Goal: Information Seeking & Learning: Compare options

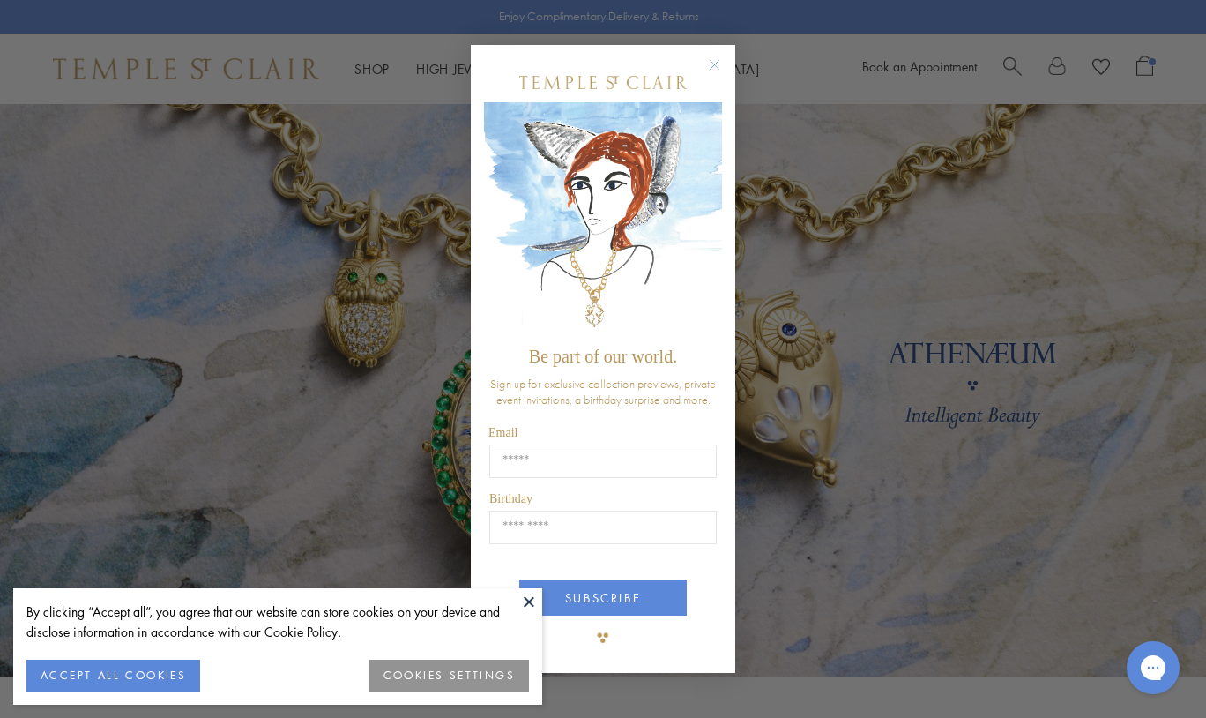
click at [696, 70] on div "POPUP Form" at bounding box center [603, 83] width 238 height 40
click at [711, 63] on icon "Close dialog" at bounding box center [715, 65] width 9 height 9
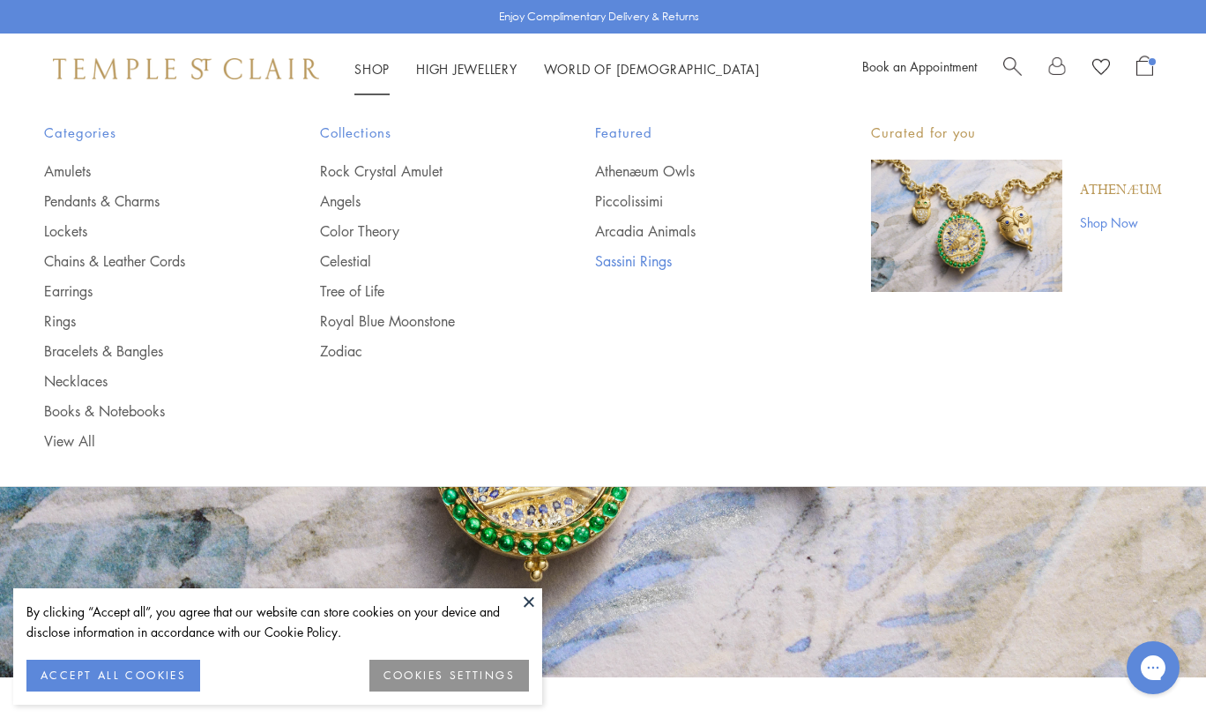
click at [640, 252] on link "Sassini Rings" at bounding box center [697, 260] width 205 height 19
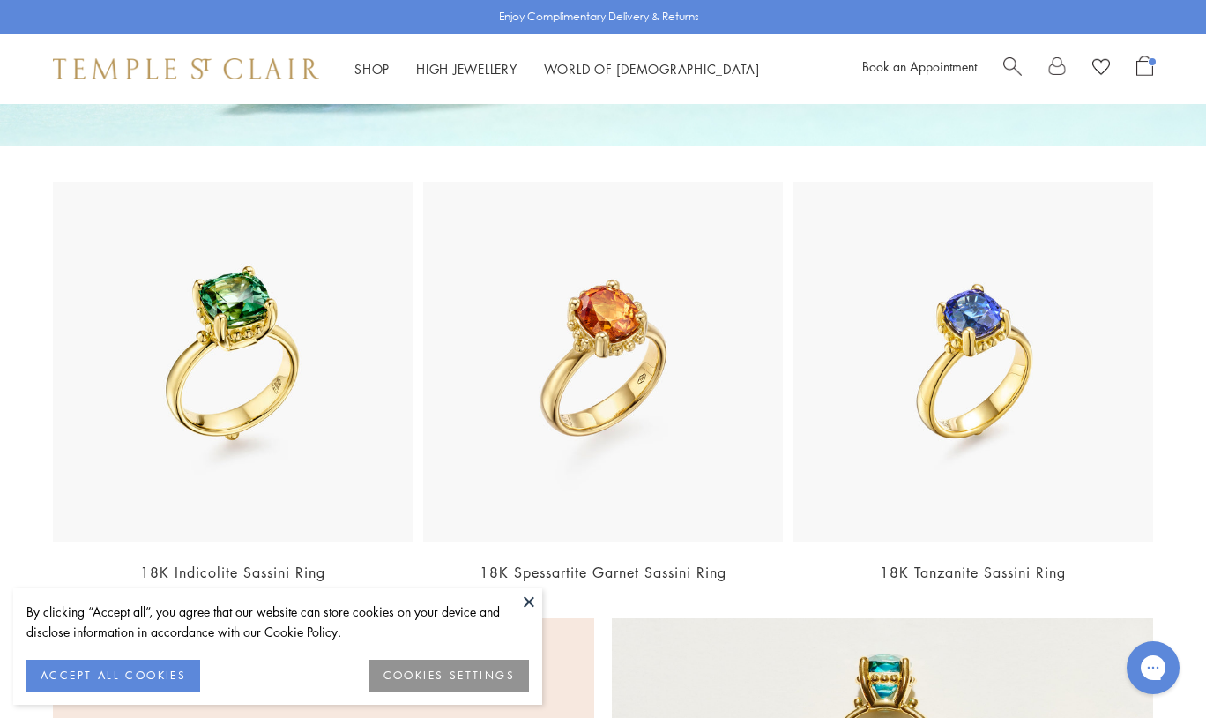
scroll to position [503, 0]
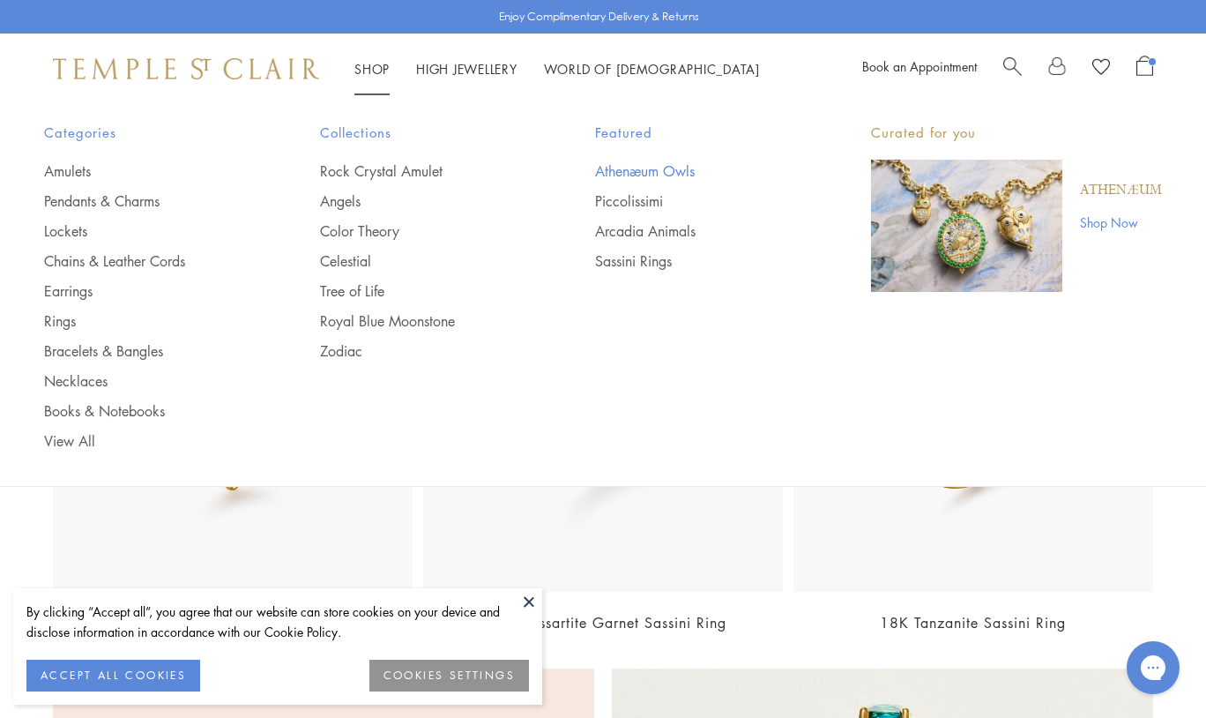
click at [653, 161] on link "Athenæum Owls" at bounding box center [697, 170] width 205 height 19
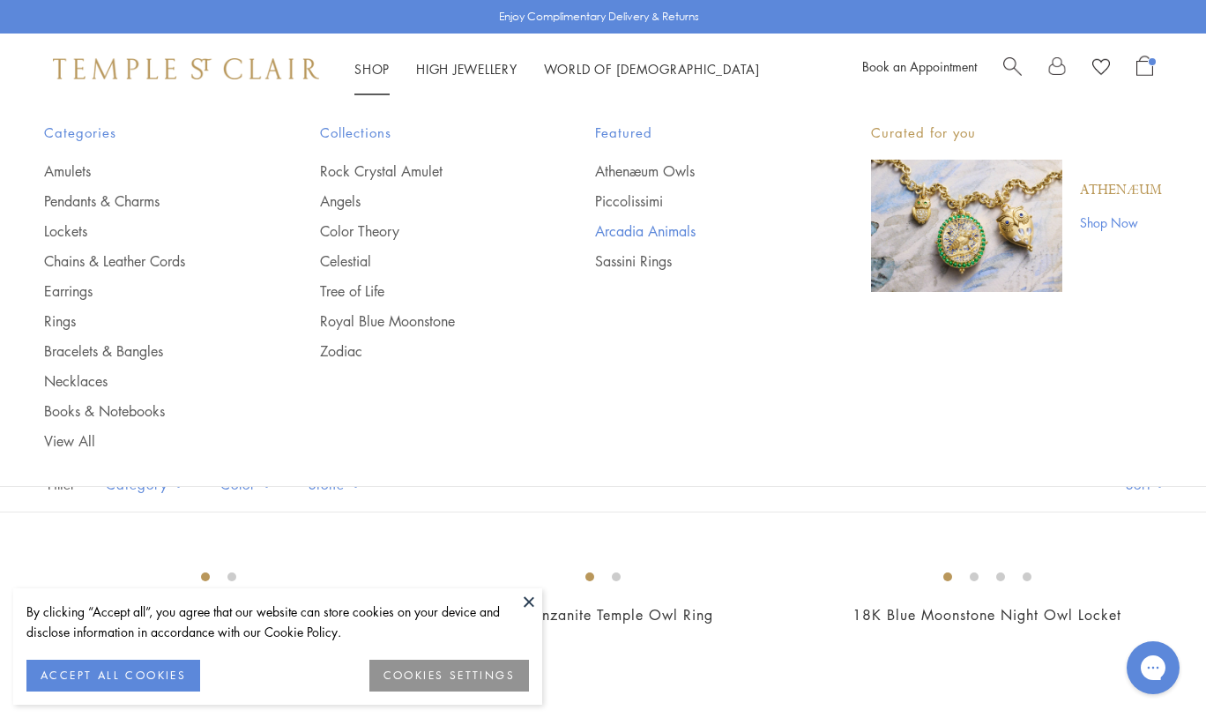
click at [642, 227] on link "Arcadia Animals" at bounding box center [697, 230] width 205 height 19
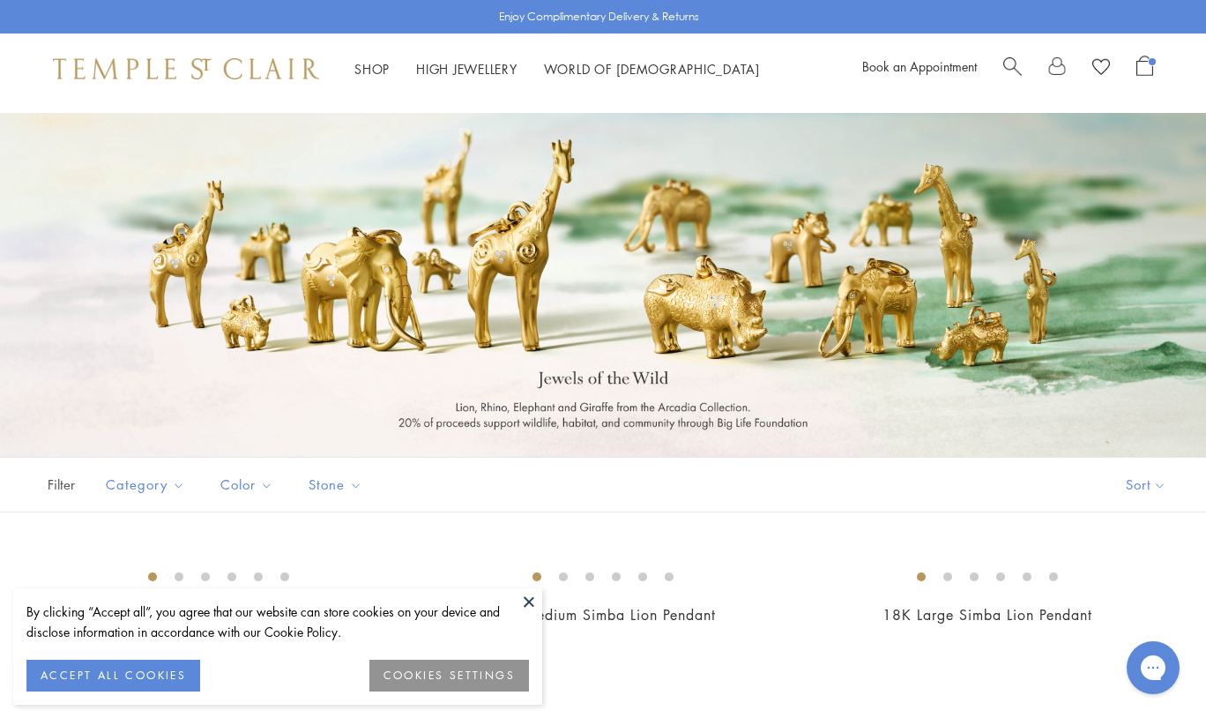
scroll to position [231, 0]
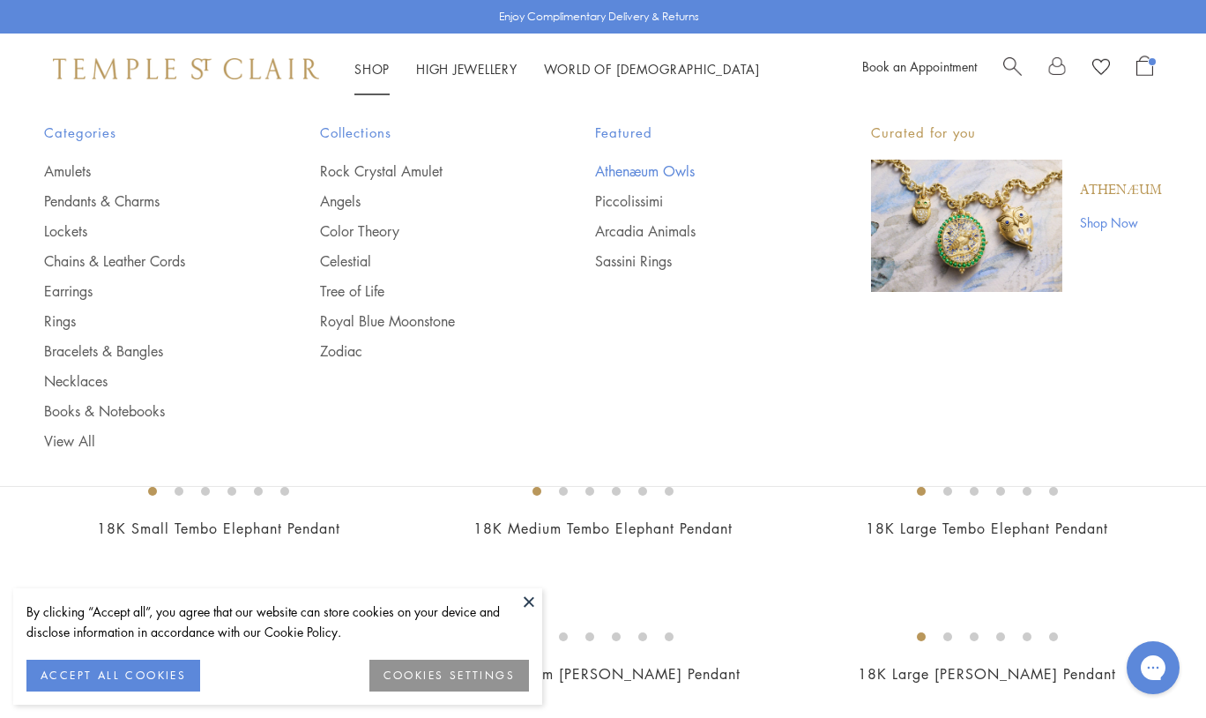
click at [650, 175] on link "Athenæum Owls" at bounding box center [697, 170] width 205 height 19
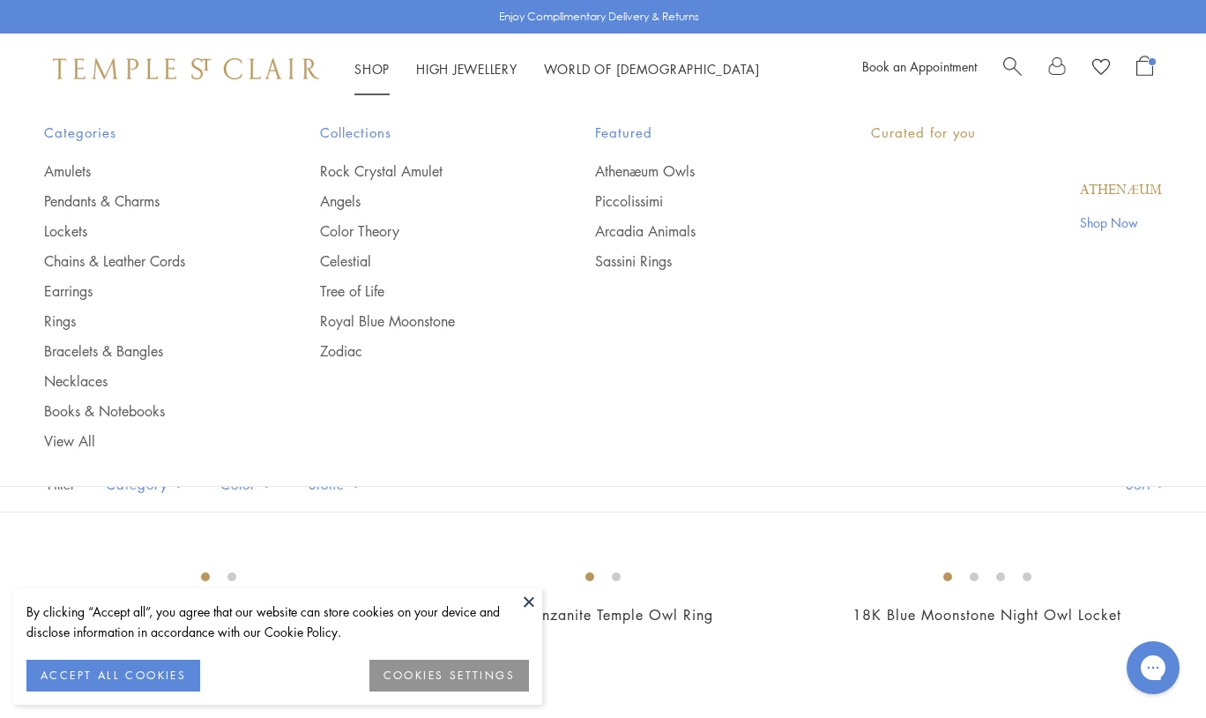
click at [374, 71] on link "Shop Shop" at bounding box center [371, 69] width 35 height 18
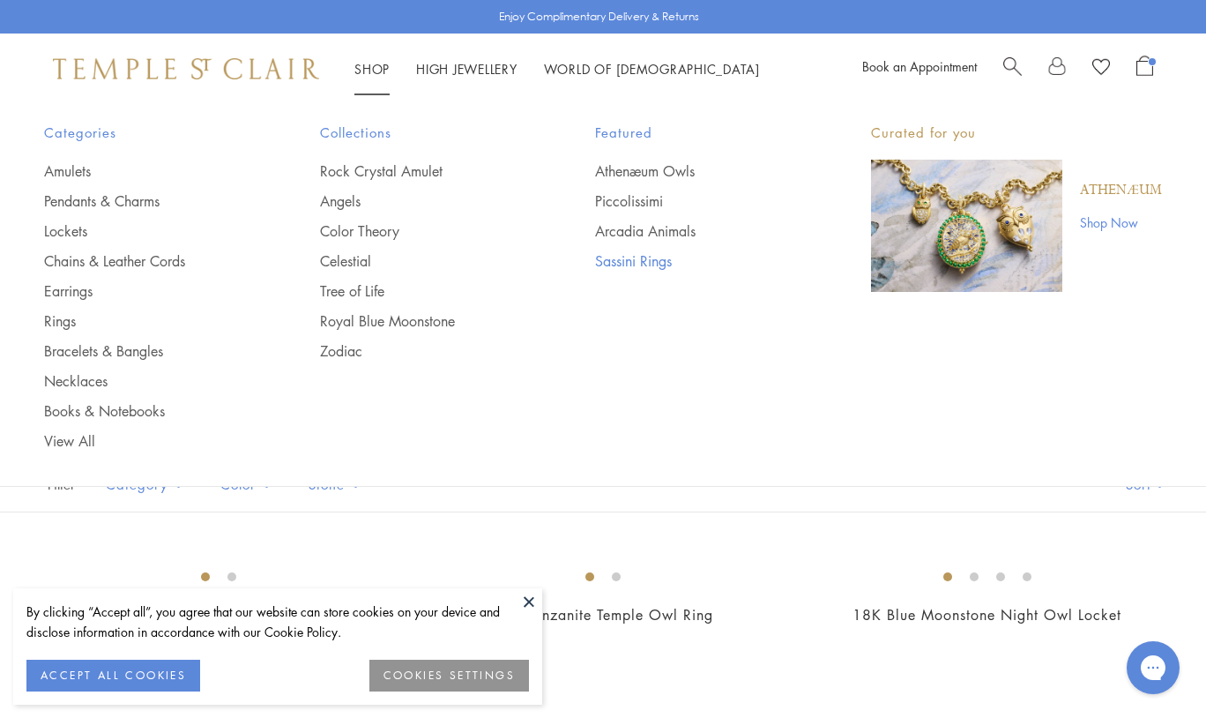
click at [644, 260] on link "Sassini Rings" at bounding box center [697, 260] width 205 height 19
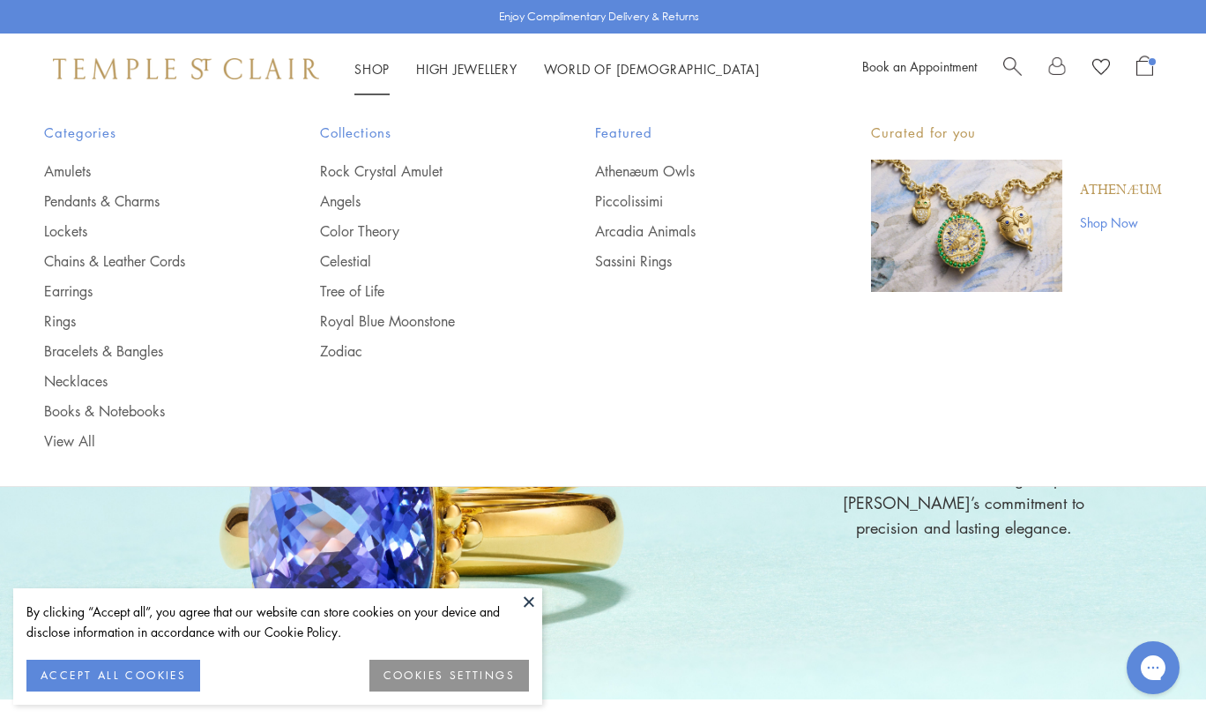
click at [1011, 56] on span "Search" at bounding box center [1012, 65] width 19 height 19
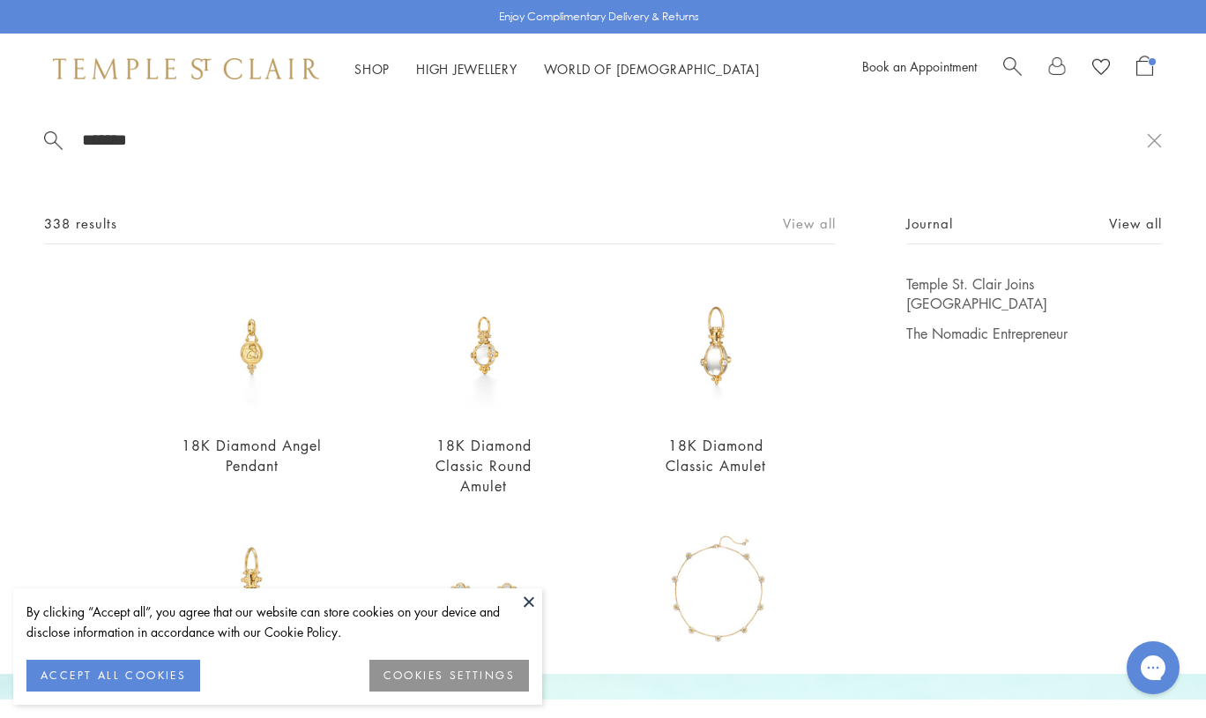
type input "*******"
click at [814, 219] on link "View all" at bounding box center [809, 222] width 53 height 19
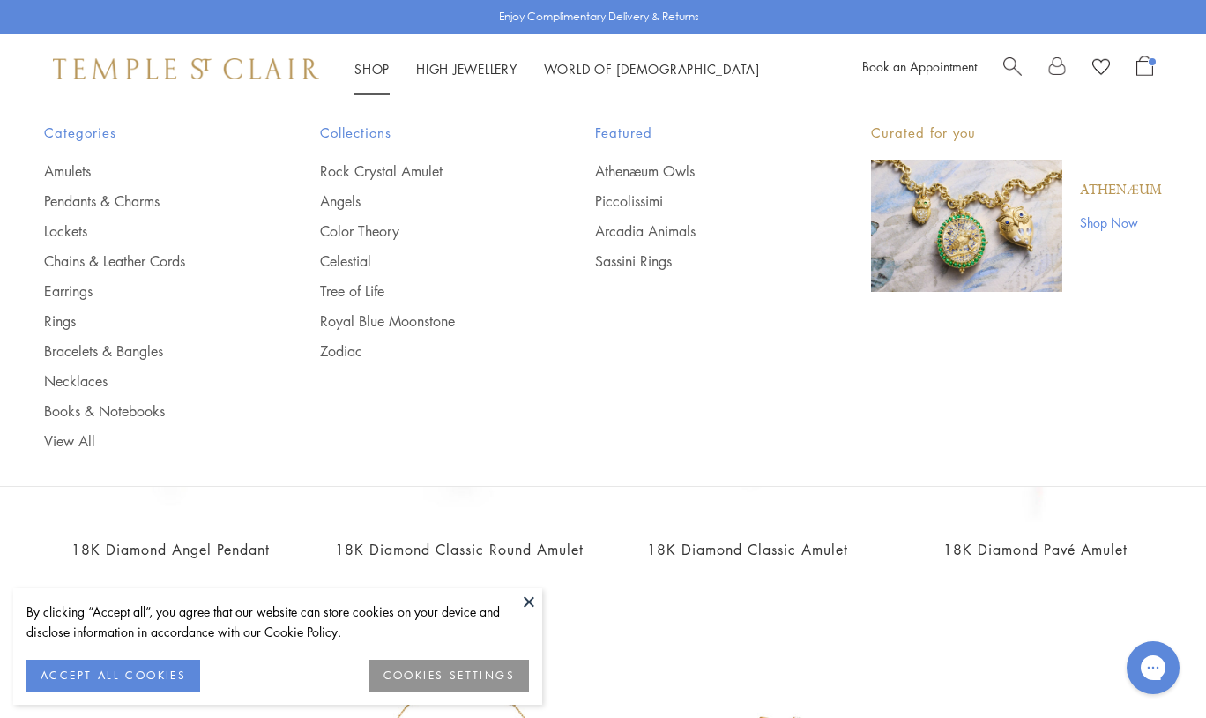
click at [363, 59] on li "Shop Shop Categories Amulets Pendants & Charms Lockets Chains & Leather Cords E…" at bounding box center [371, 69] width 35 height 22
click at [64, 169] on link "Amulets" at bounding box center [146, 170] width 205 height 19
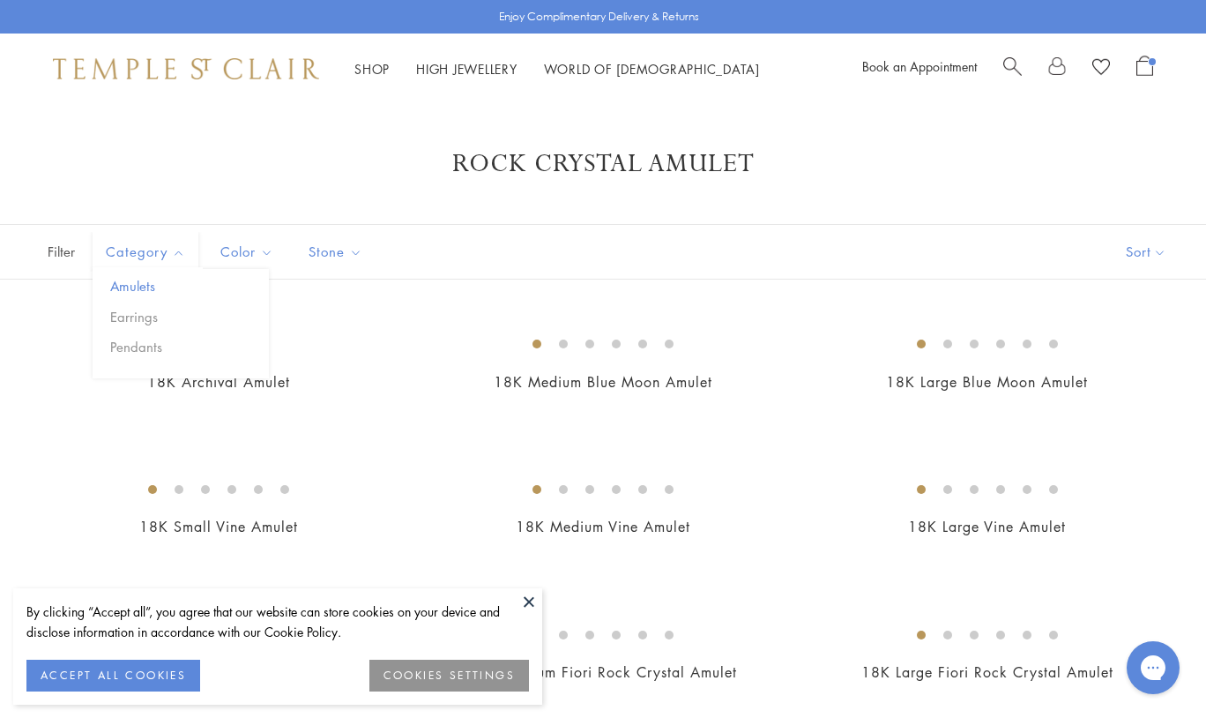
click at [135, 286] on button "Amulets" at bounding box center [187, 286] width 163 height 20
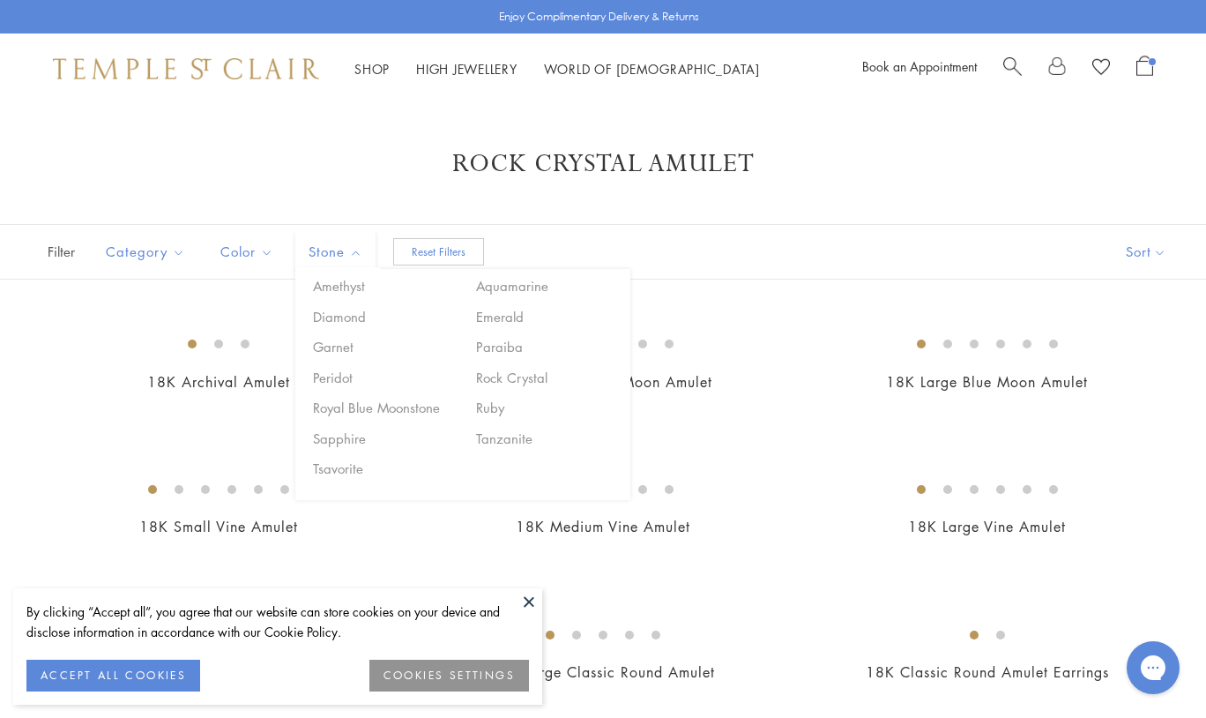
click at [442, 254] on button "Reset Filters" at bounding box center [438, 251] width 91 height 27
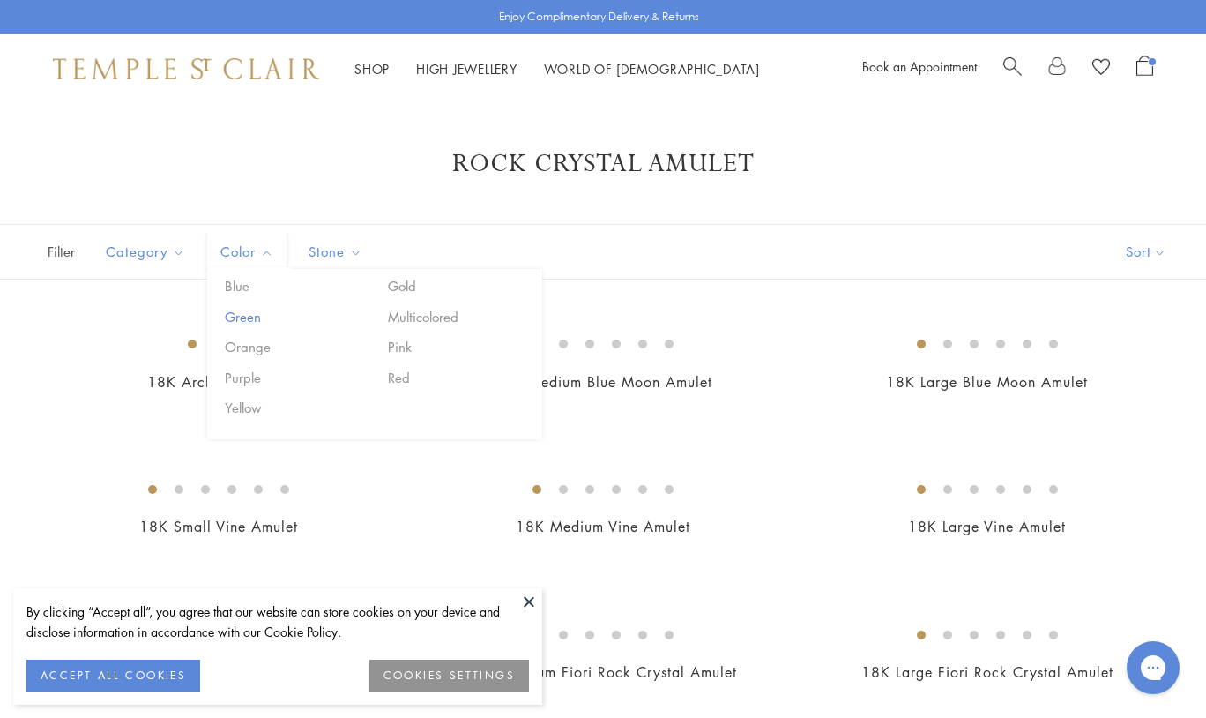
click at [237, 310] on button "Green" at bounding box center [295, 317] width 150 height 20
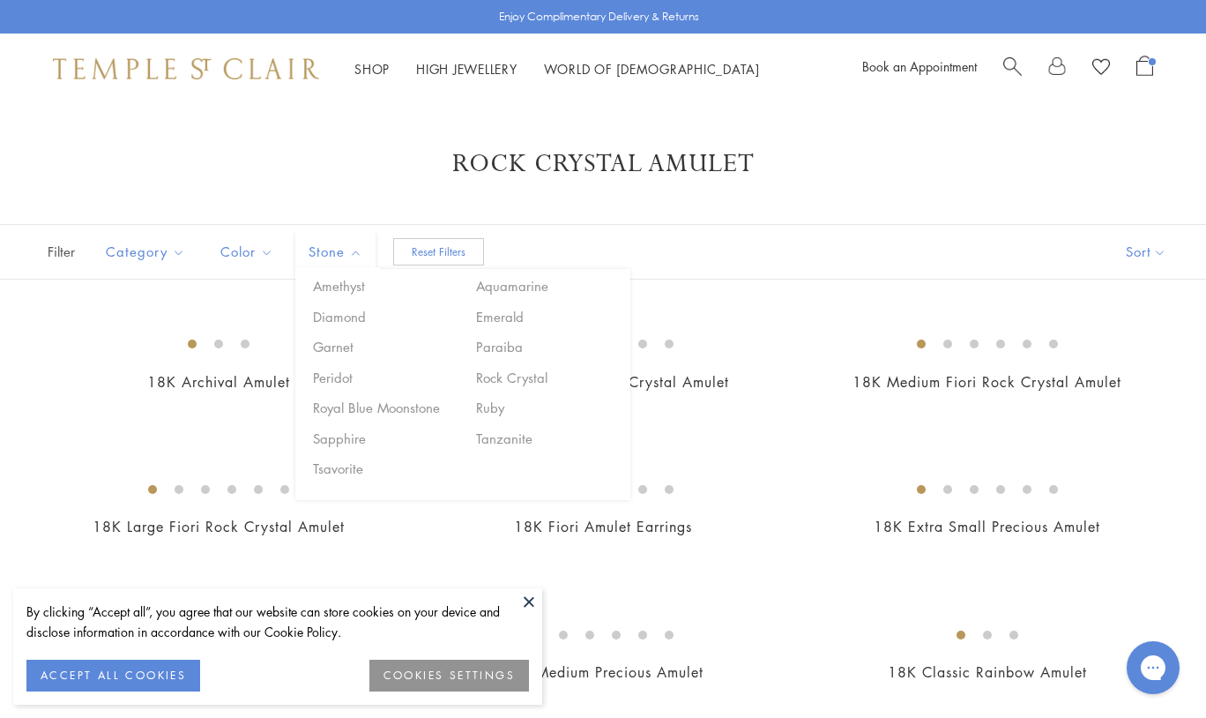
click at [409, 242] on button "Reset Filters" at bounding box center [438, 251] width 91 height 27
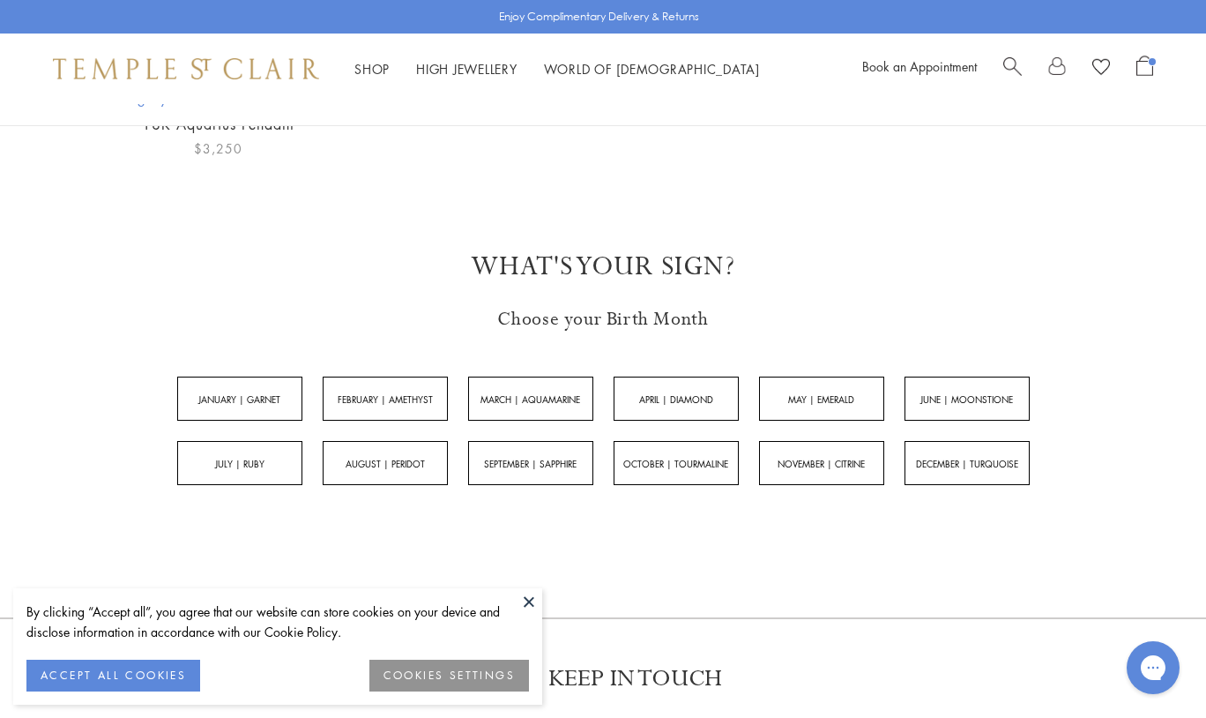
scroll to position [802, 0]
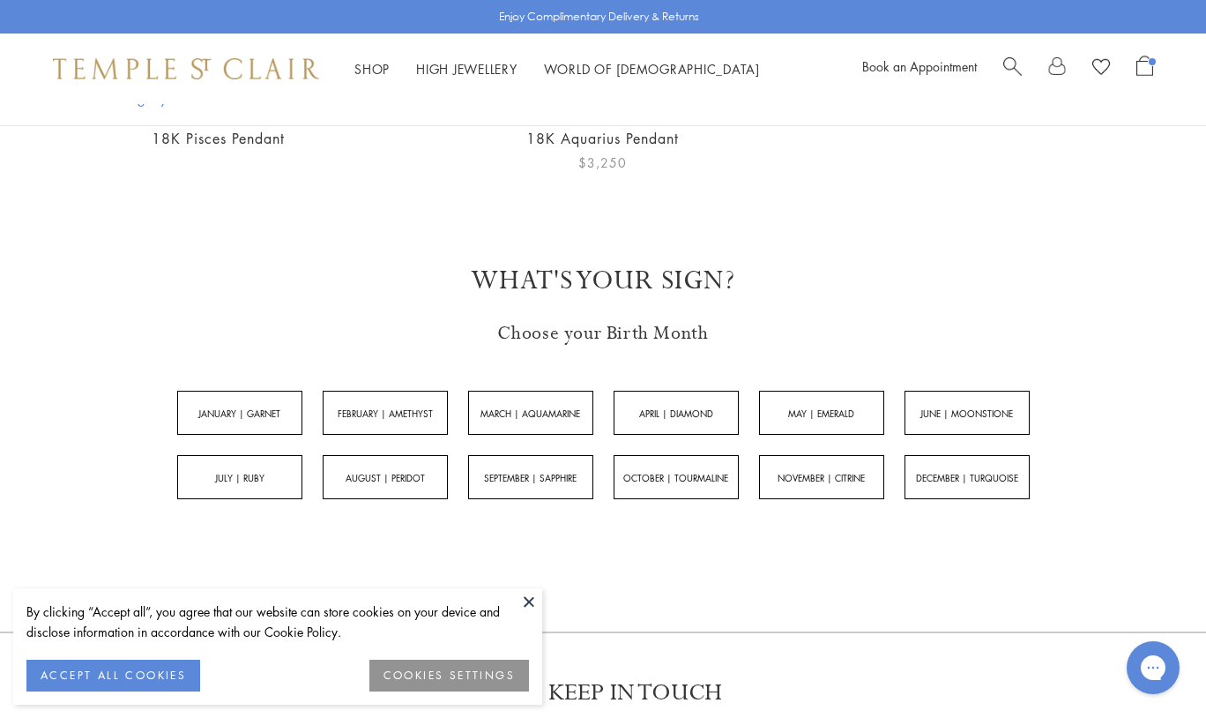
scroll to position [713, 0]
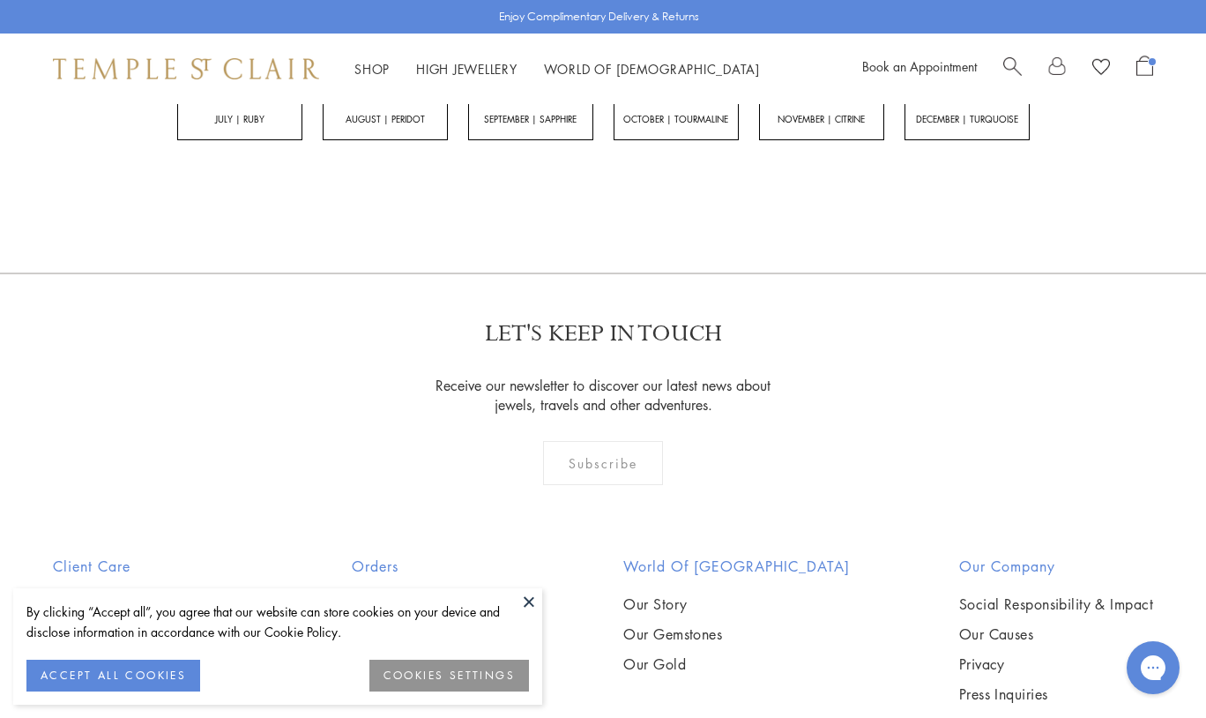
click at [555, 76] on link "MARCH | AQUAMARINE" at bounding box center [530, 54] width 125 height 44
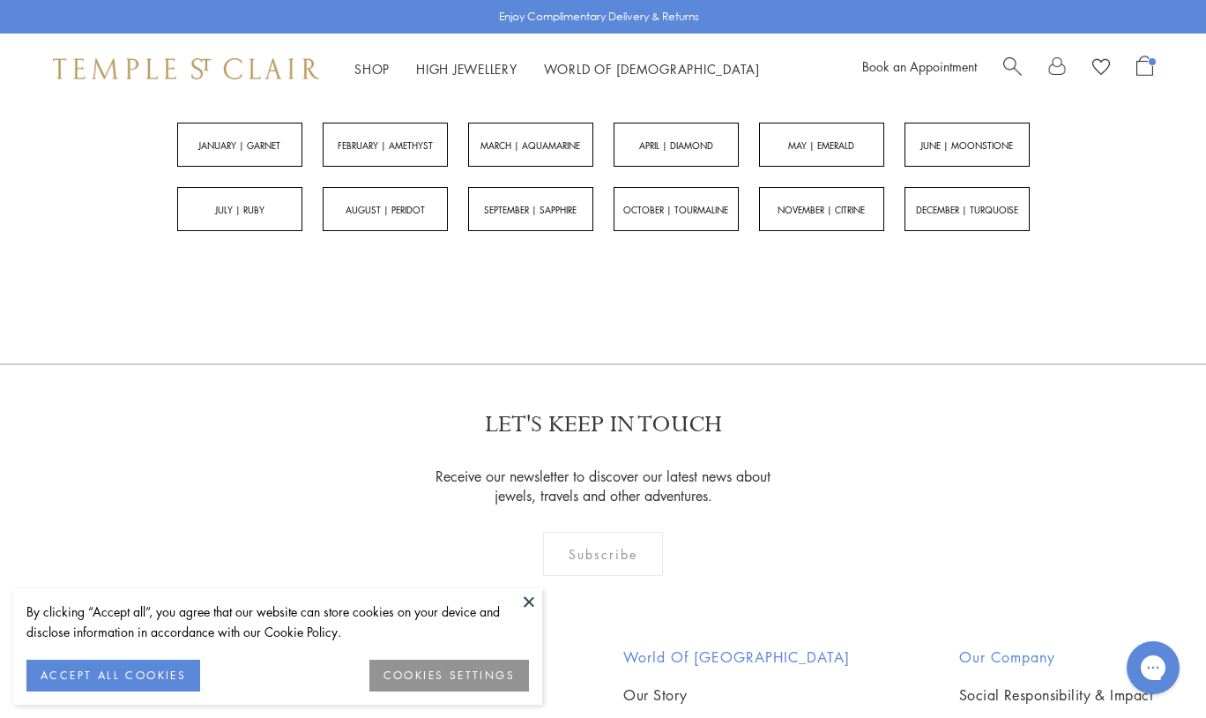
scroll to position [651, 0]
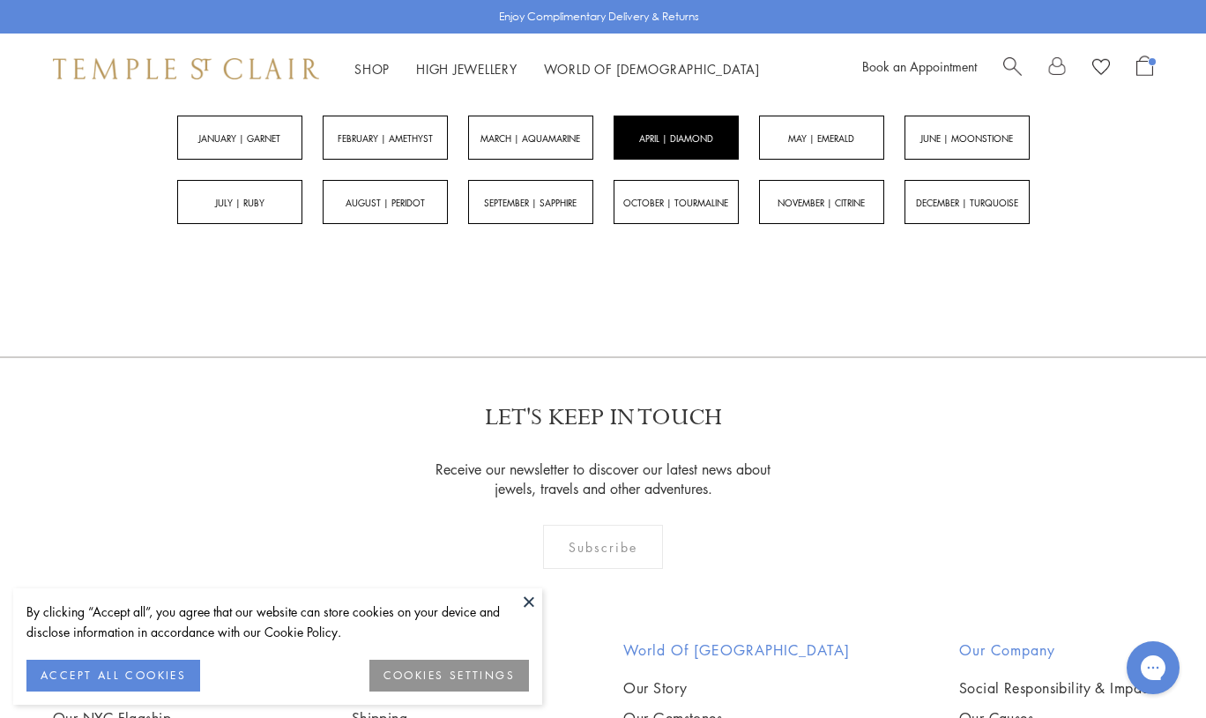
click at [698, 160] on link "APRIL | DIAMOND" at bounding box center [676, 137] width 125 height 44
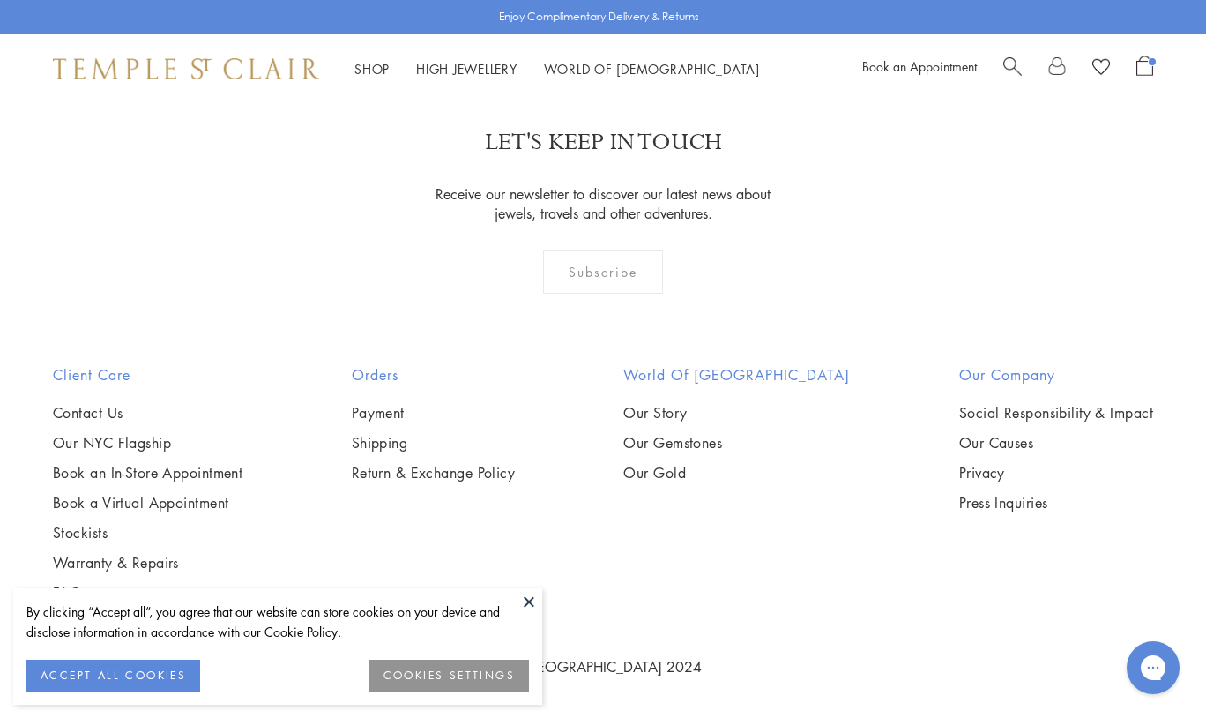
scroll to position [6058, 0]
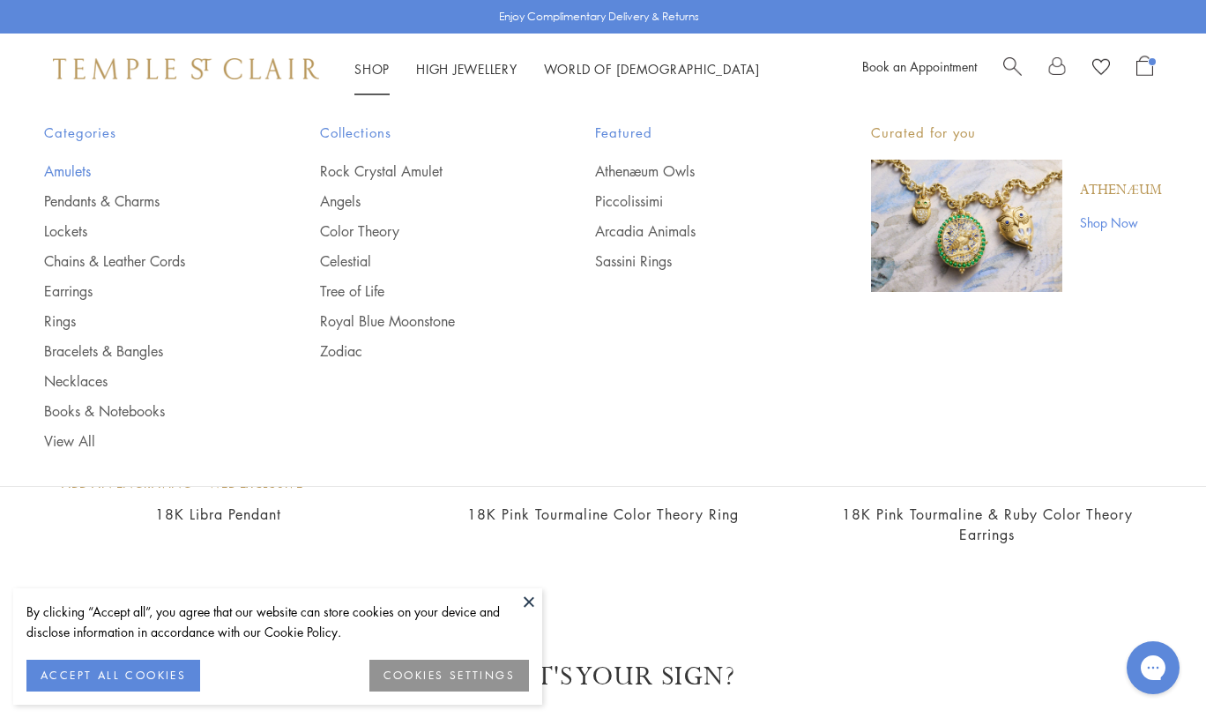
click at [67, 164] on link "Amulets" at bounding box center [146, 170] width 205 height 19
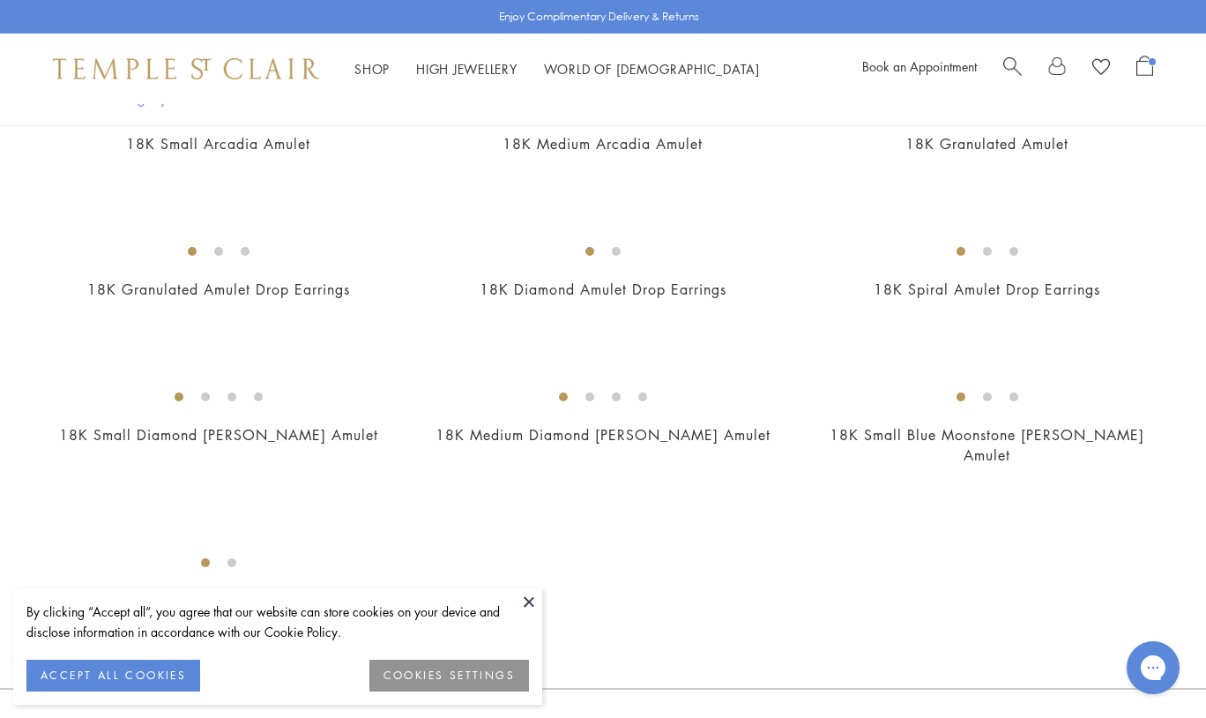
scroll to position [3181, 0]
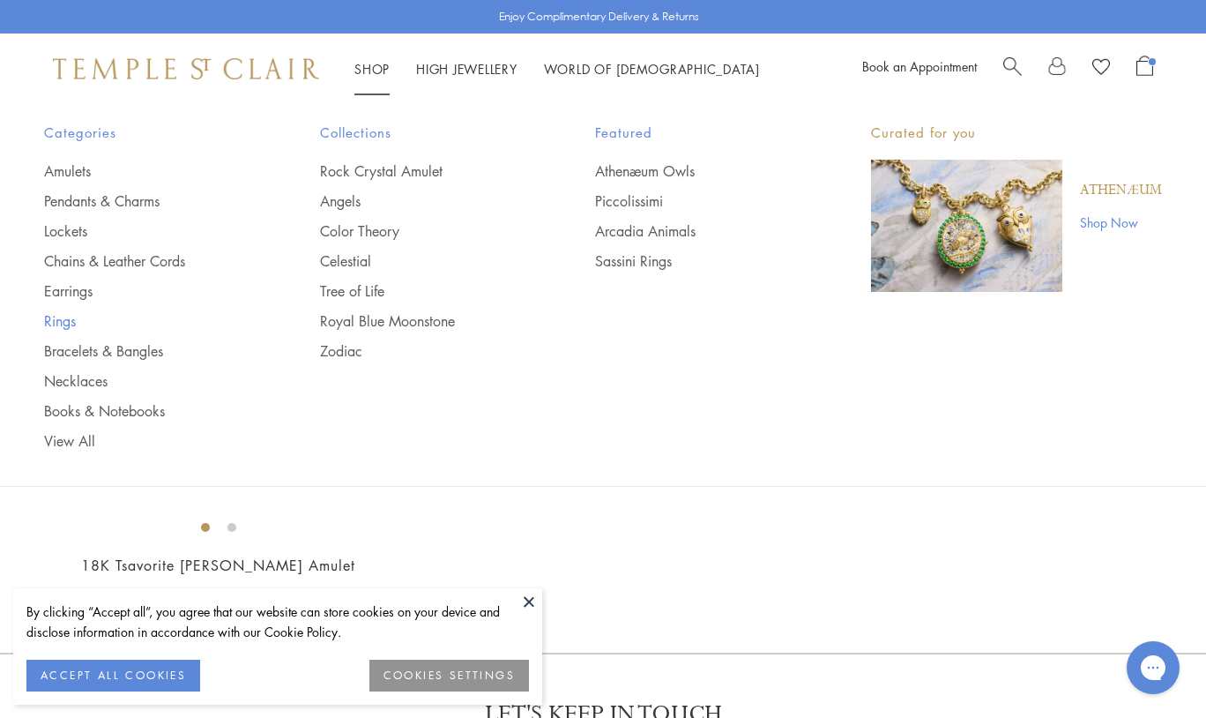
click at [73, 327] on link "Rings" at bounding box center [146, 320] width 205 height 19
click at [72, 315] on link "Rings" at bounding box center [146, 320] width 205 height 19
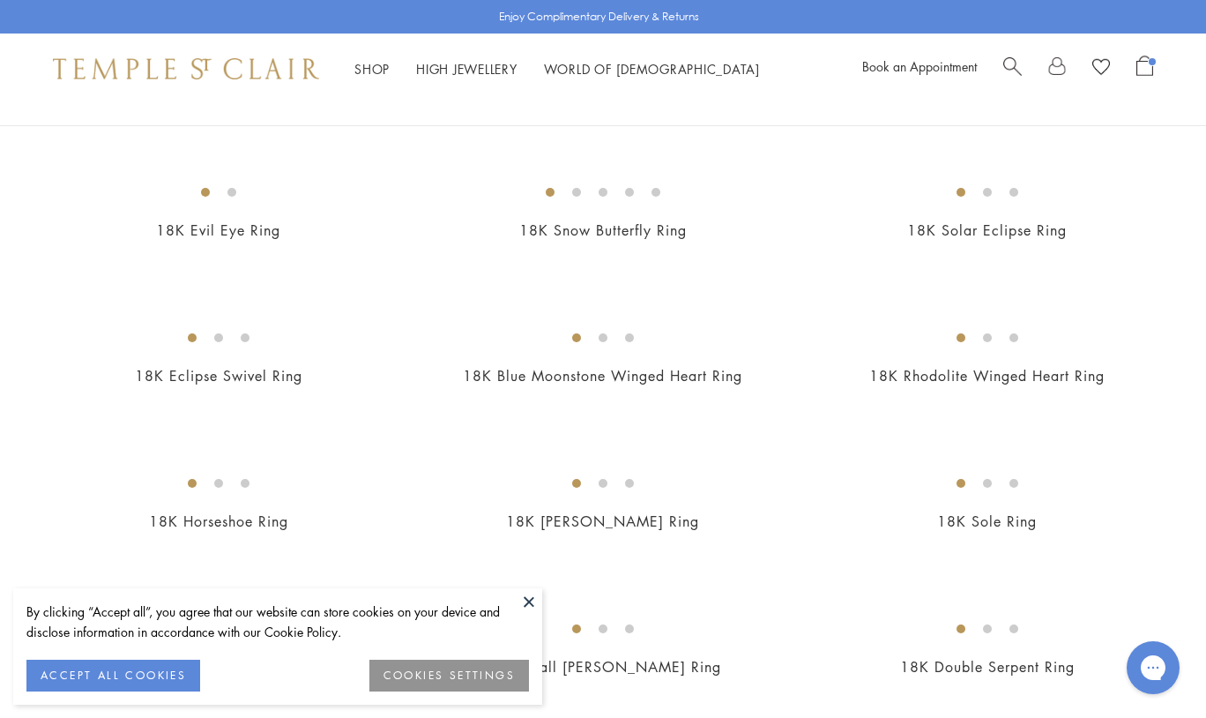
scroll to position [1218, 0]
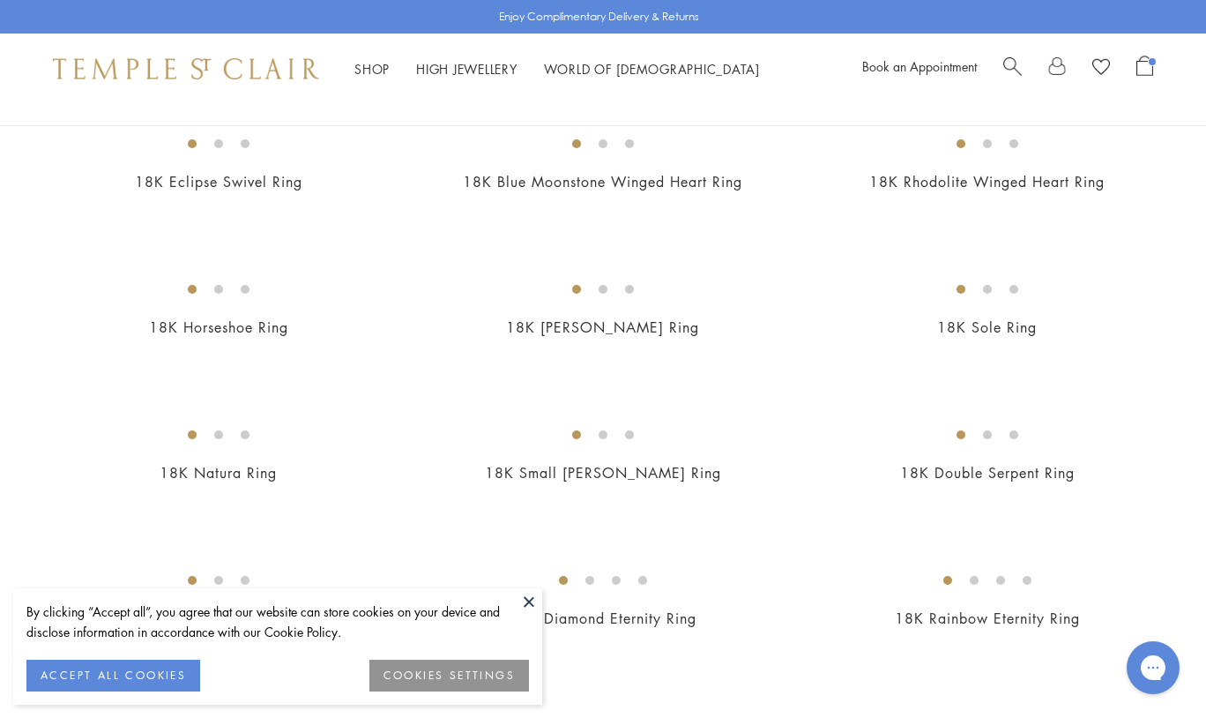
click at [0, 0] on img at bounding box center [0, 0] width 0 height 0
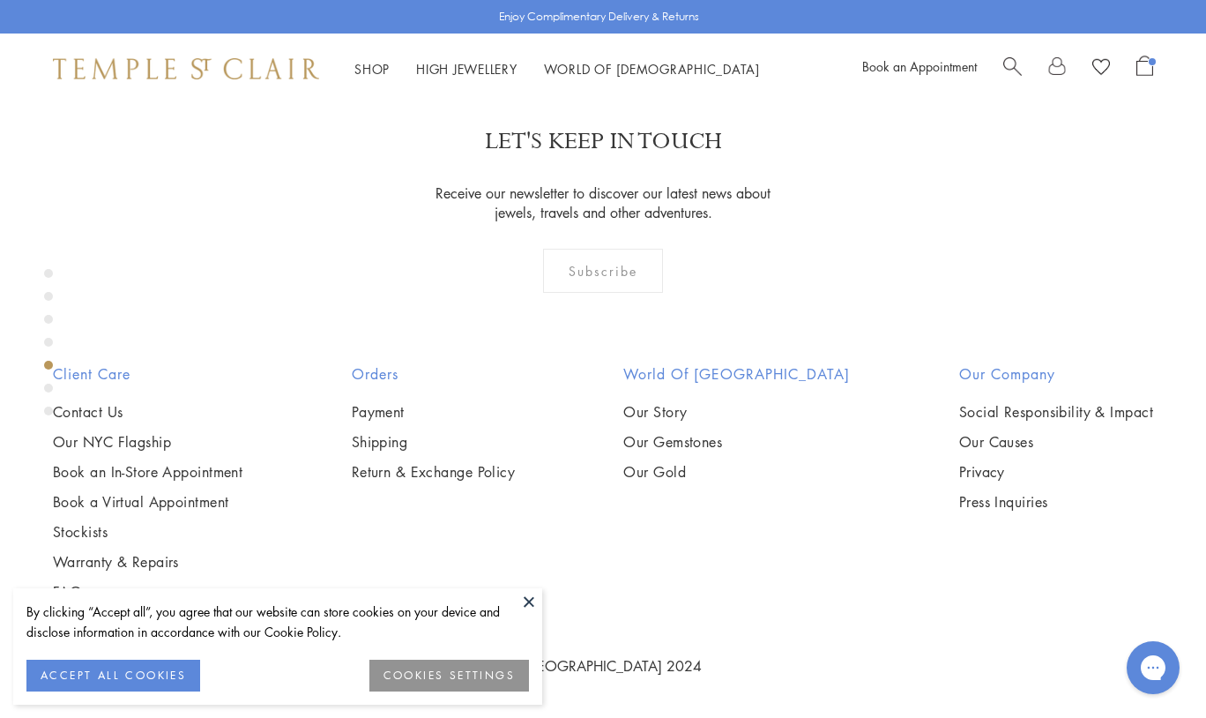
scroll to position [2456, 0]
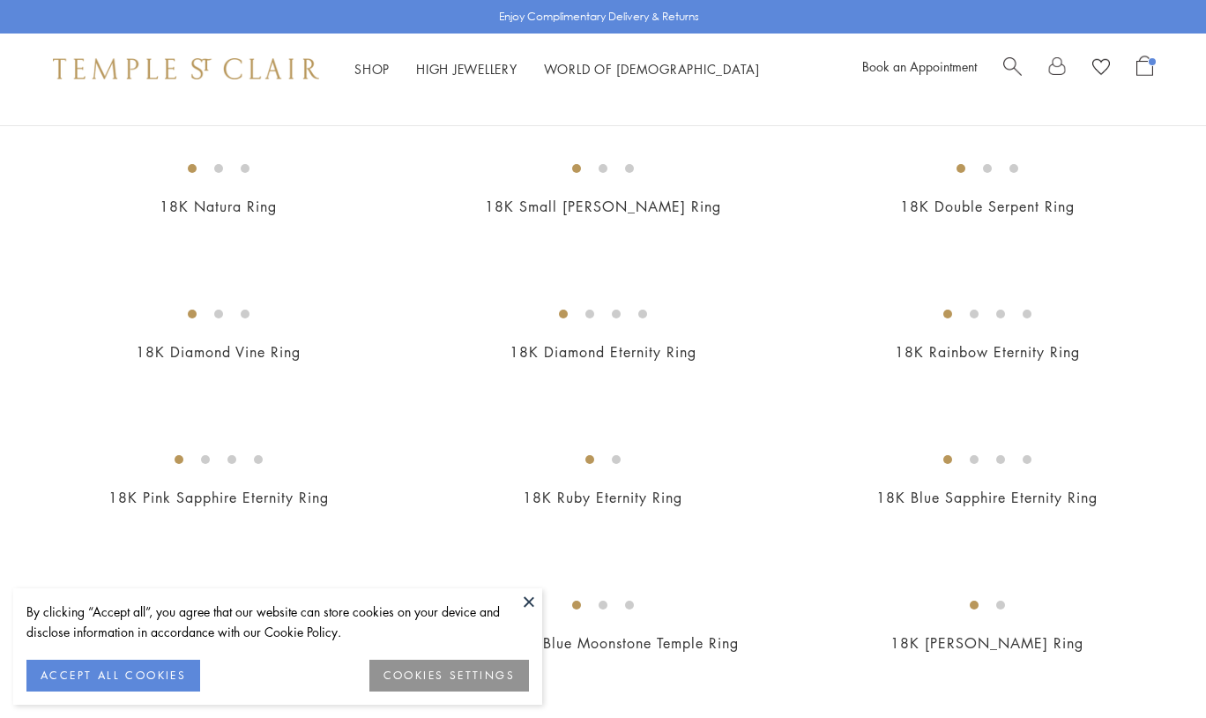
scroll to position [1573, 0]
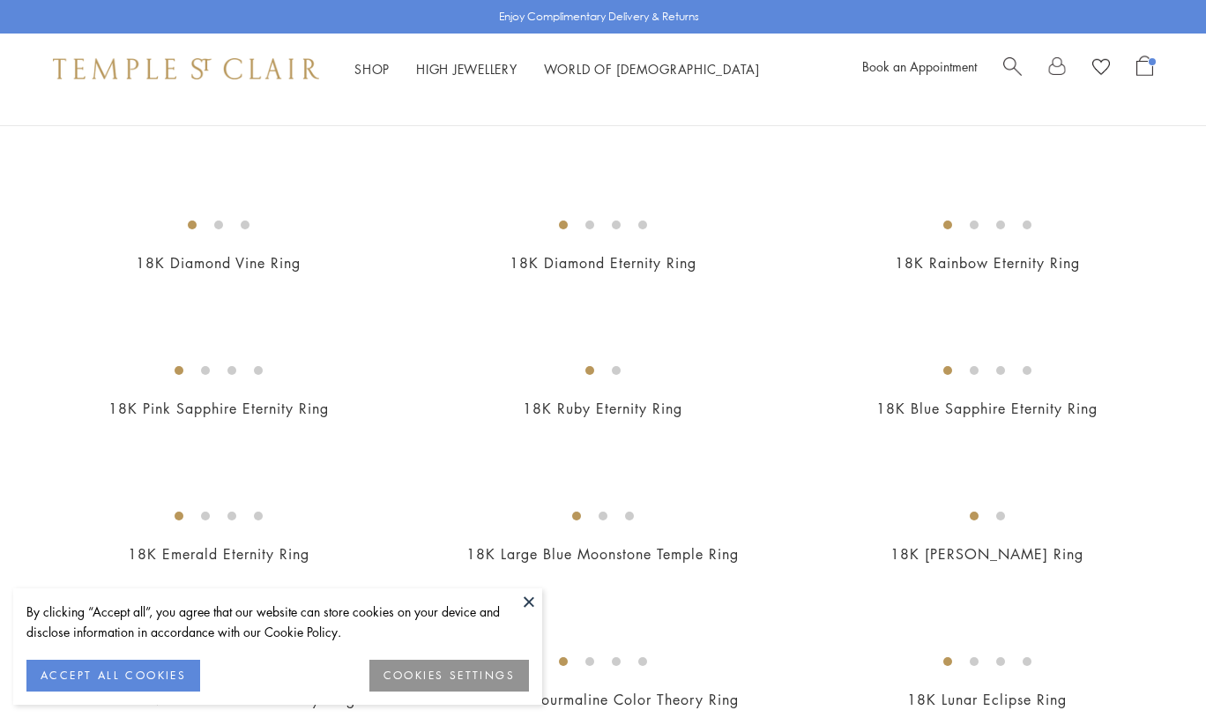
click at [0, 0] on img at bounding box center [0, 0] width 0 height 0
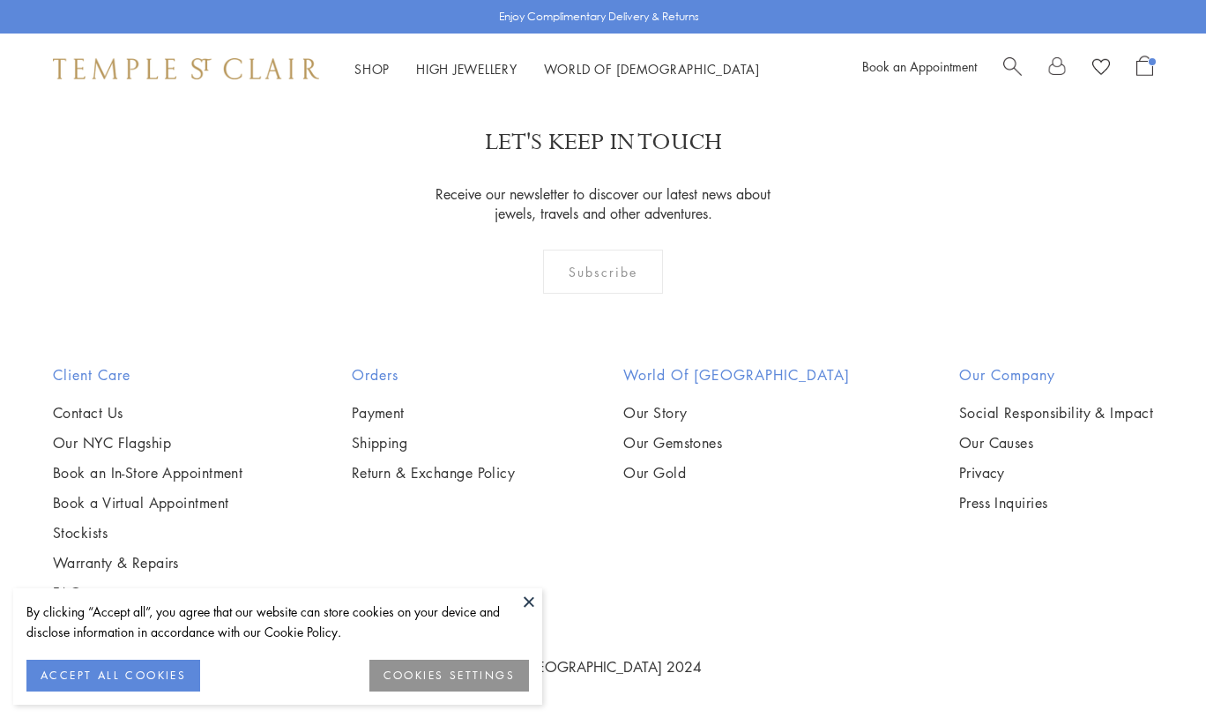
scroll to position [5330, 0]
click at [0, 0] on img at bounding box center [0, 0] width 0 height 0
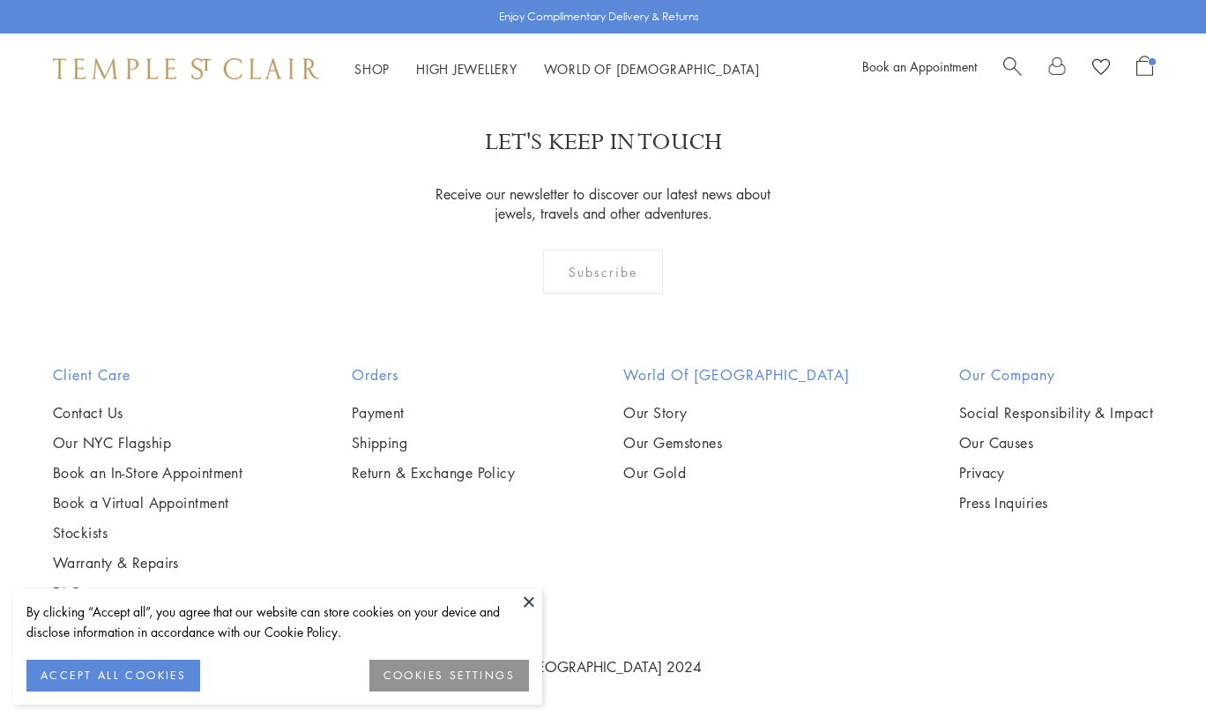
click at [0, 0] on img at bounding box center [0, 0] width 0 height 0
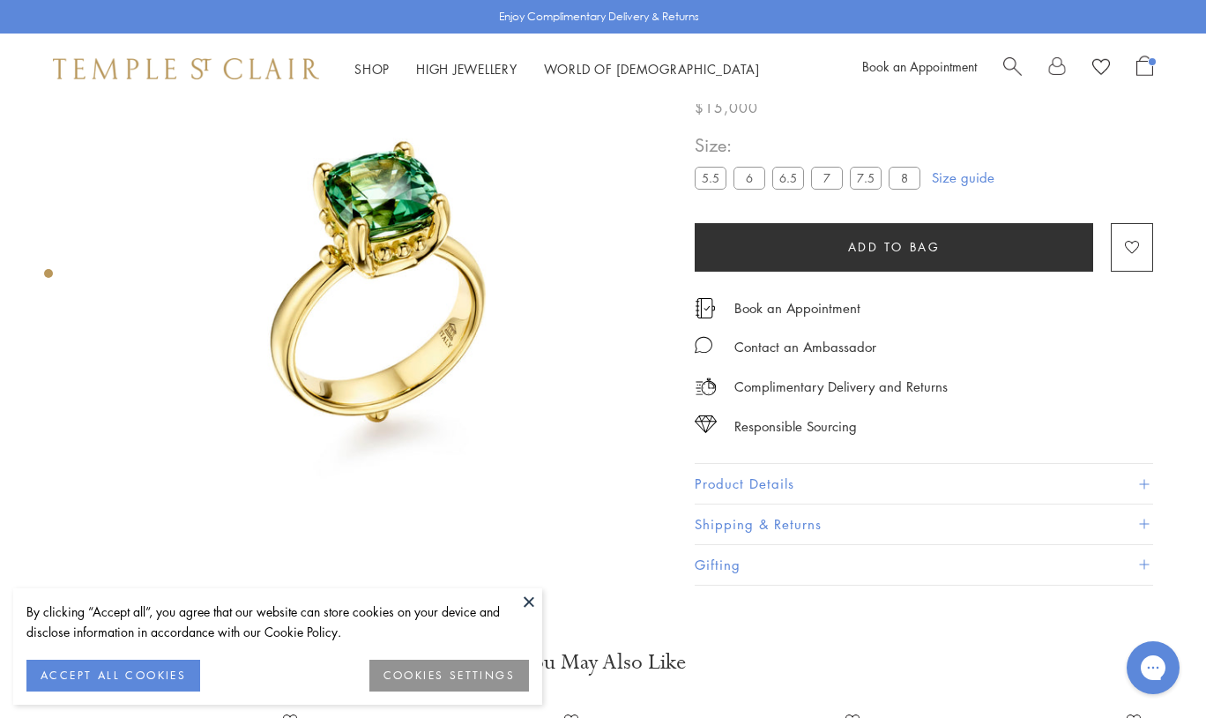
scroll to position [104, 0]
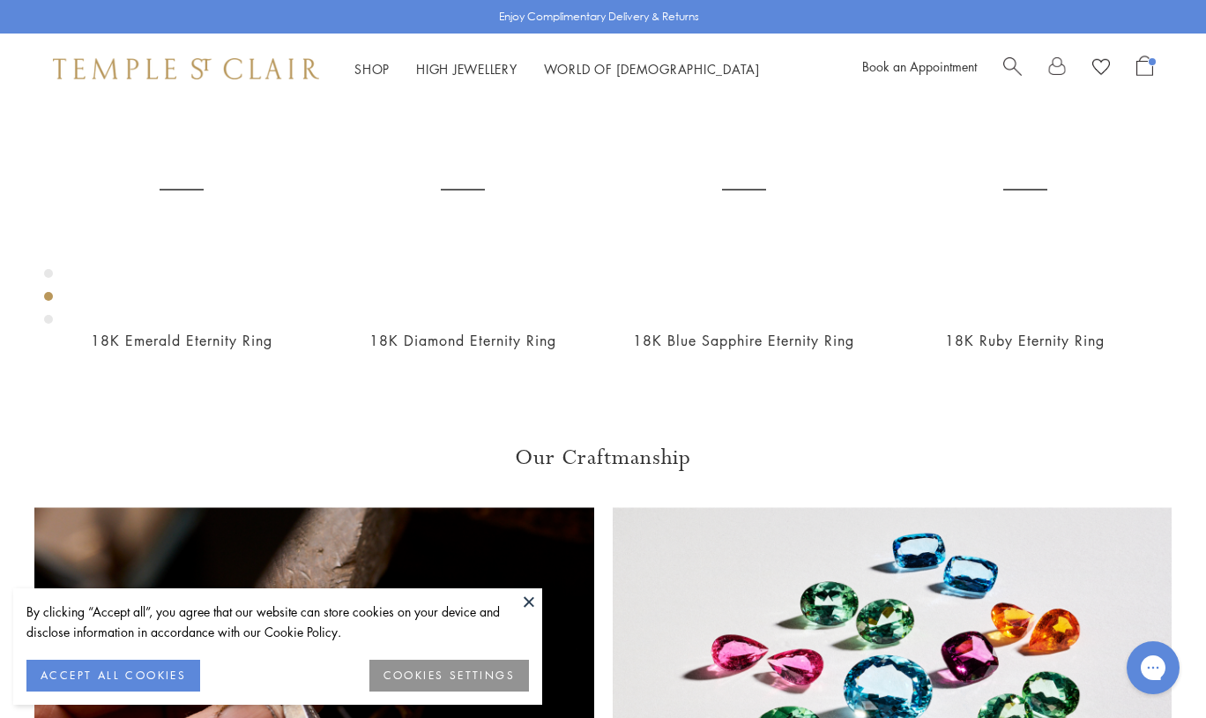
scroll to position [885, 0]
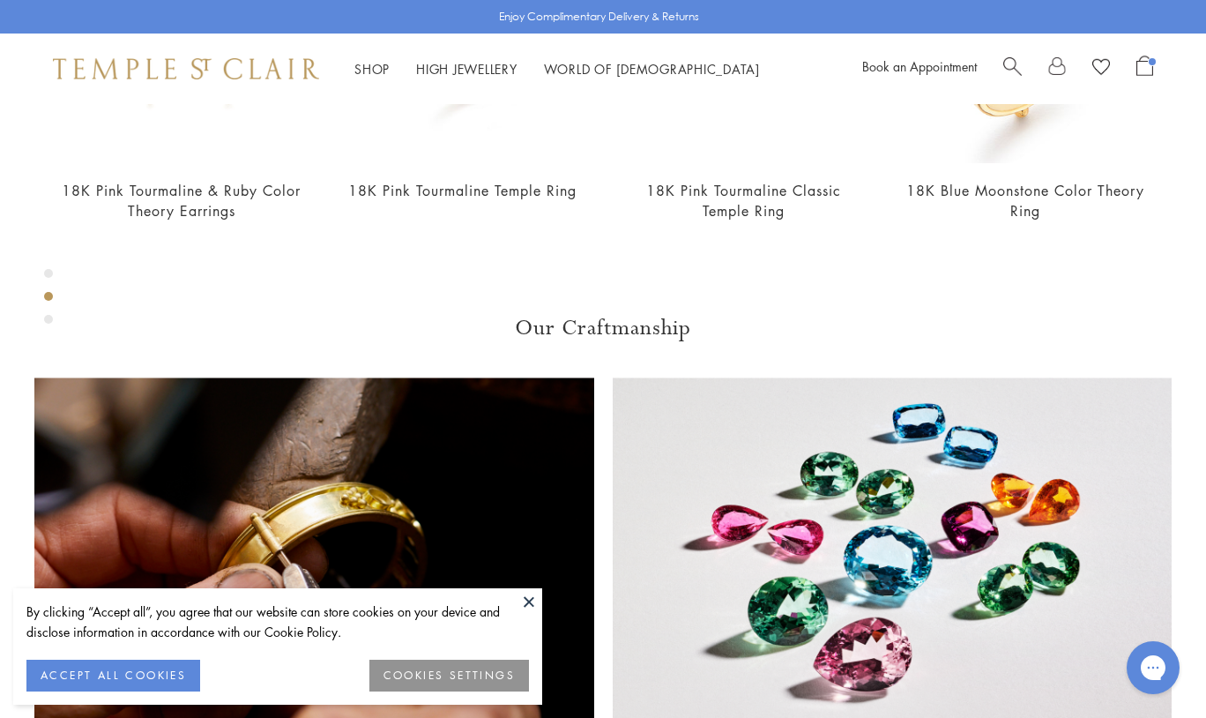
scroll to position [886, 0]
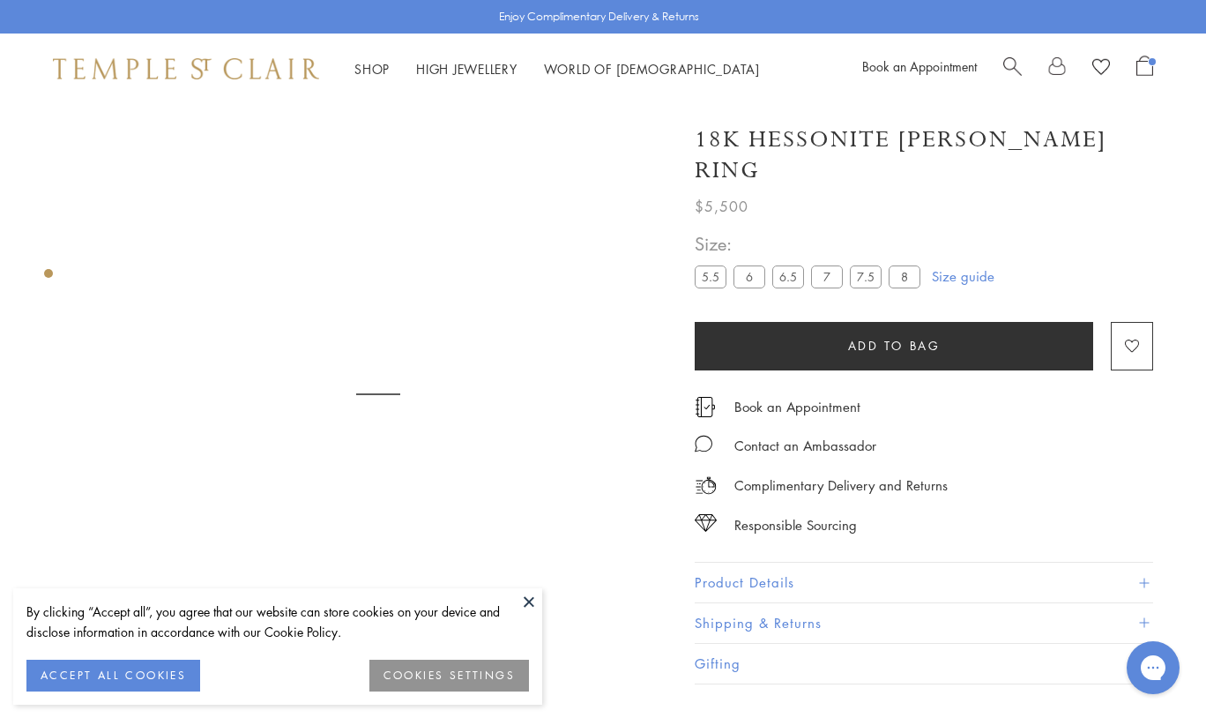
scroll to position [104, 0]
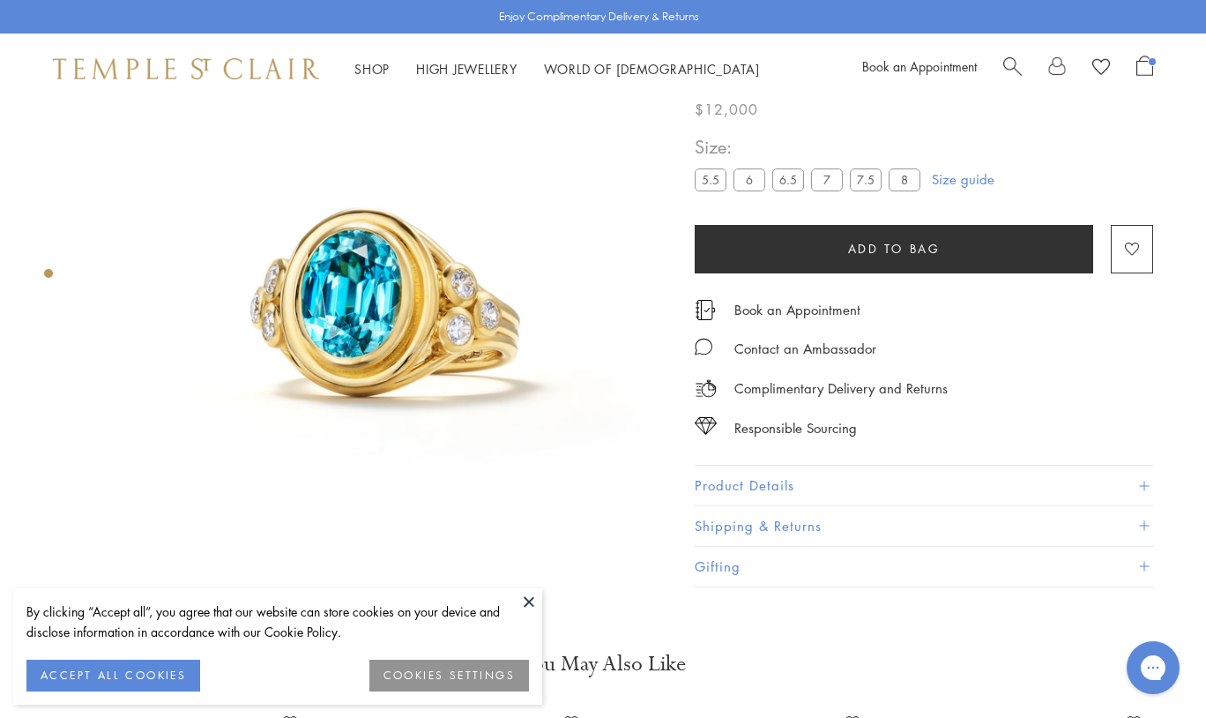
scroll to position [104, 0]
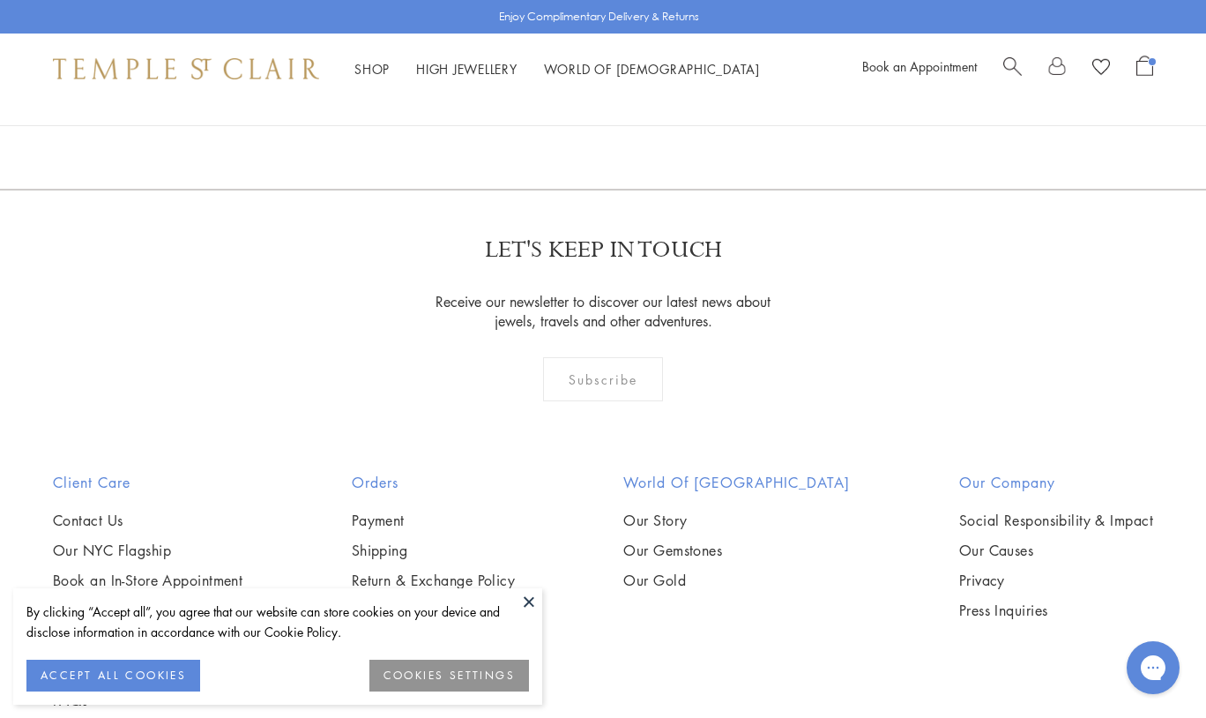
scroll to position [607, 0]
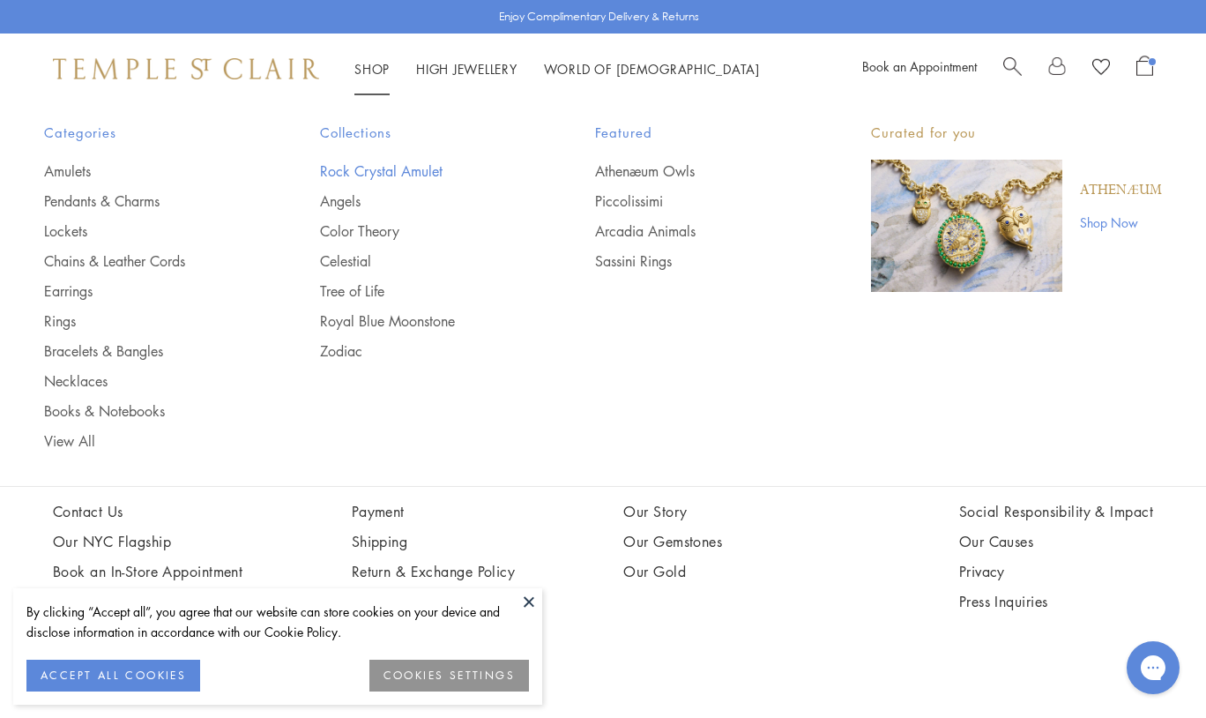
click at [356, 165] on link "Rock Crystal Amulet" at bounding box center [422, 170] width 205 height 19
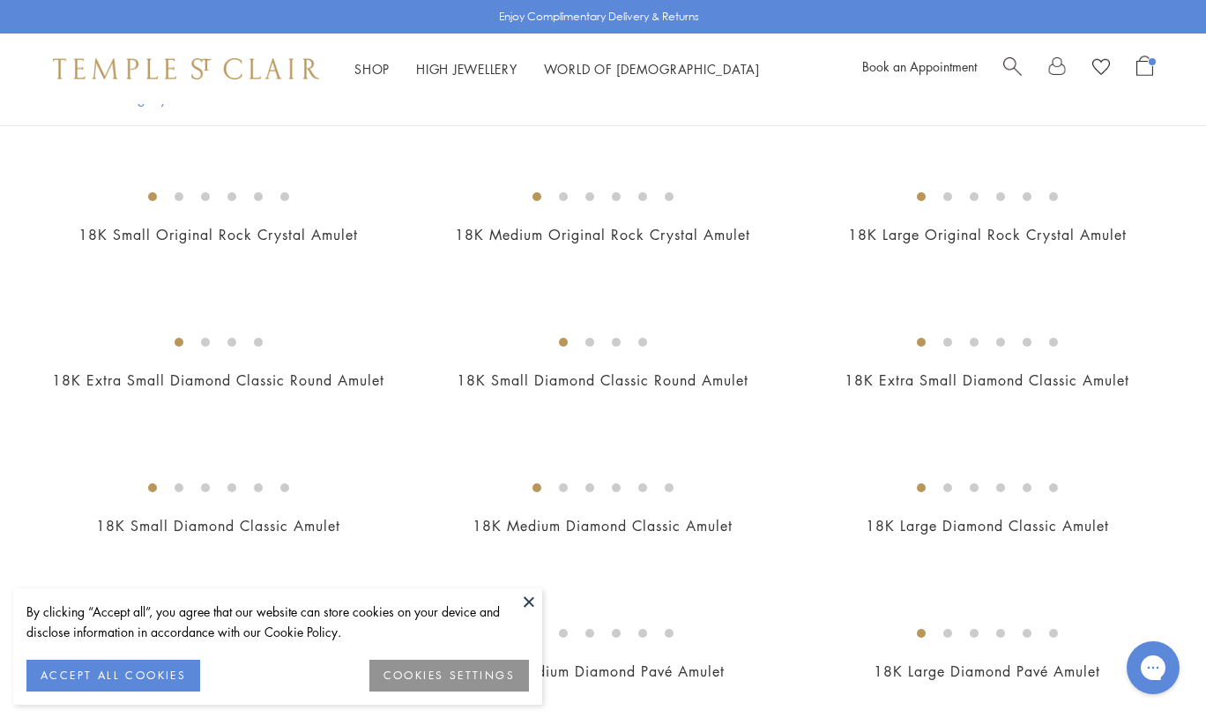
scroll to position [1416, 0]
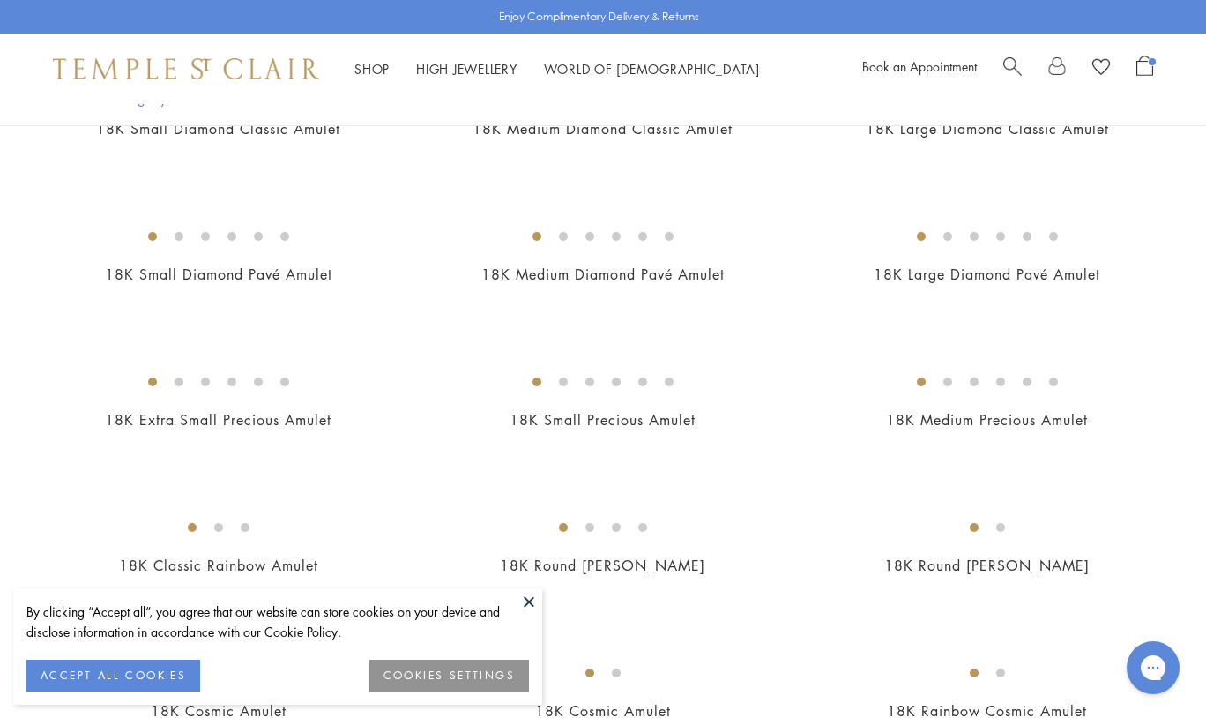
click at [528, 604] on button at bounding box center [529, 601] width 26 height 26
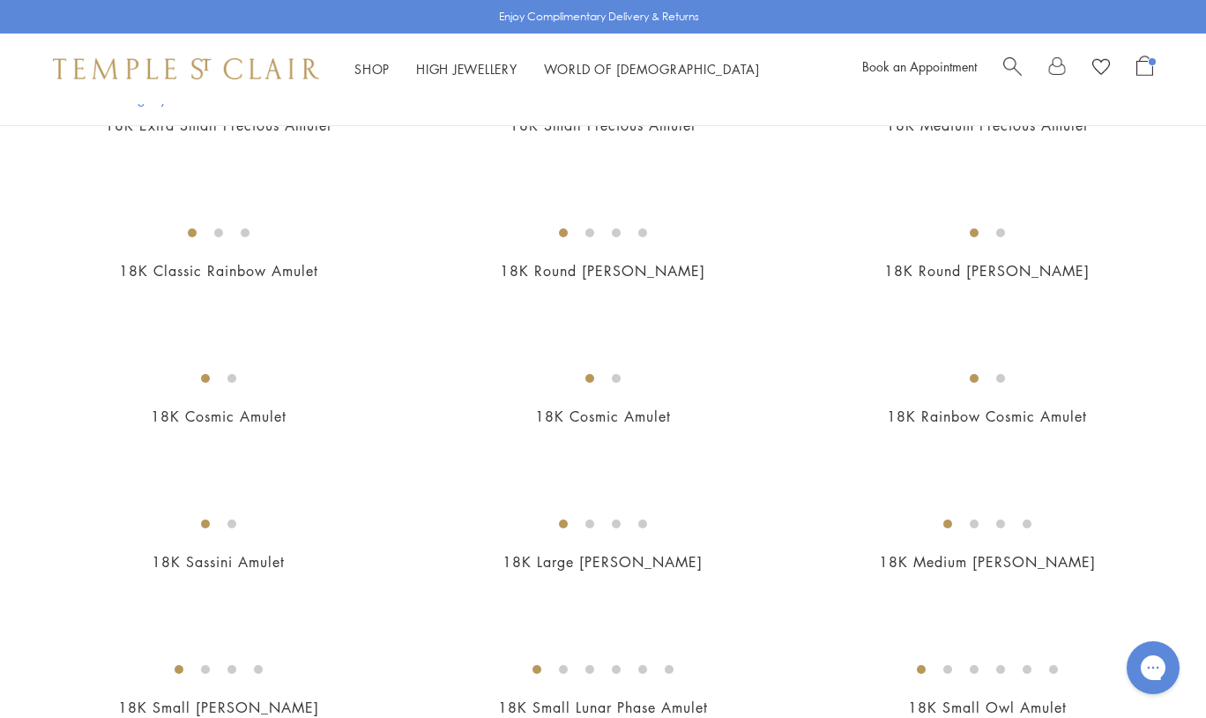
scroll to position [1569, 0]
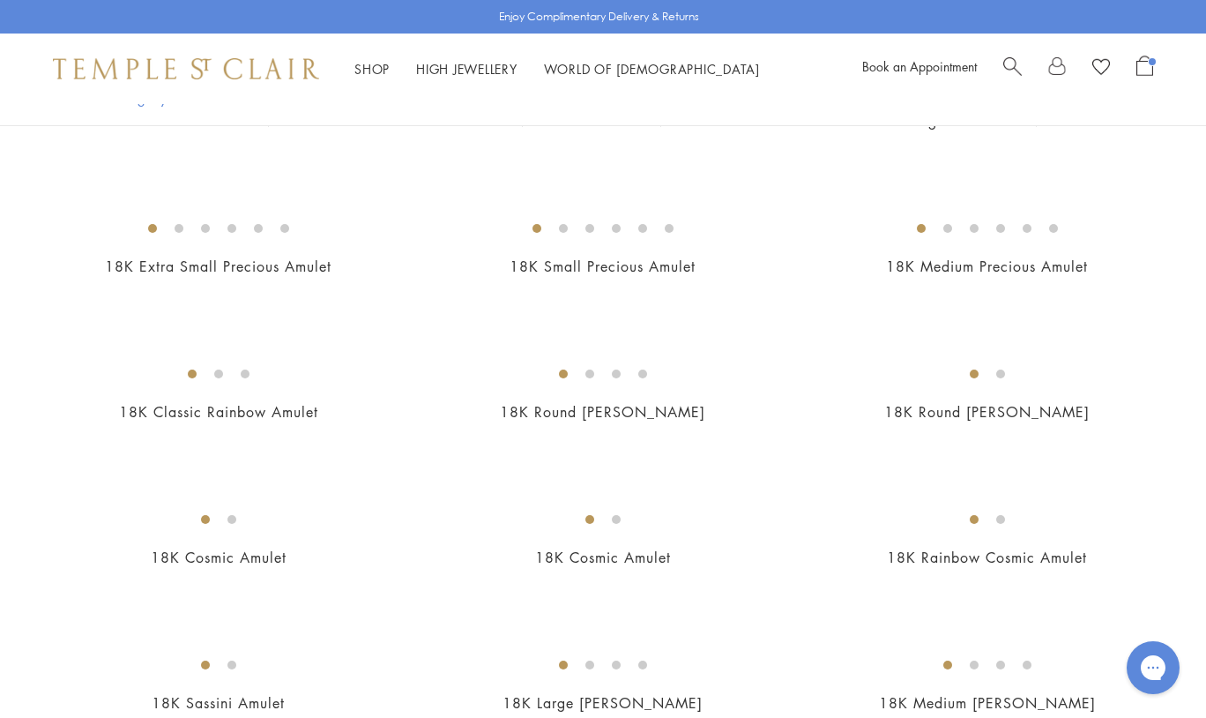
click at [0, 0] on img at bounding box center [0, 0] width 0 height 0
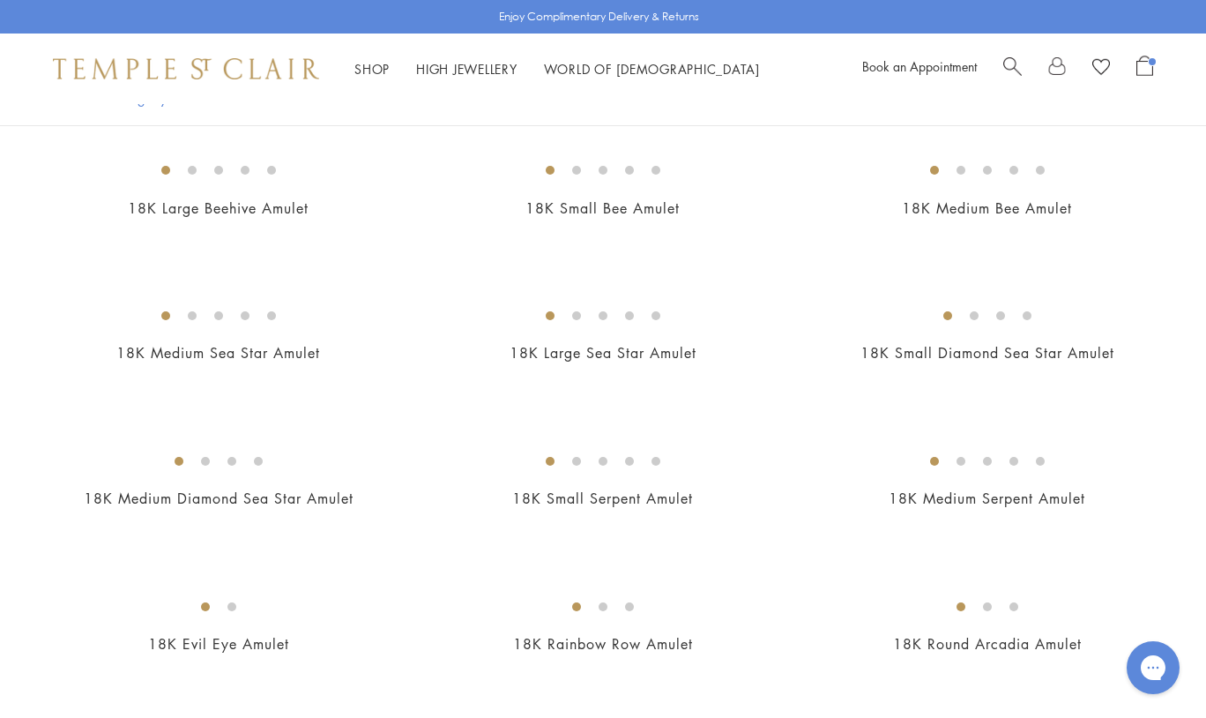
scroll to position [2500, 0]
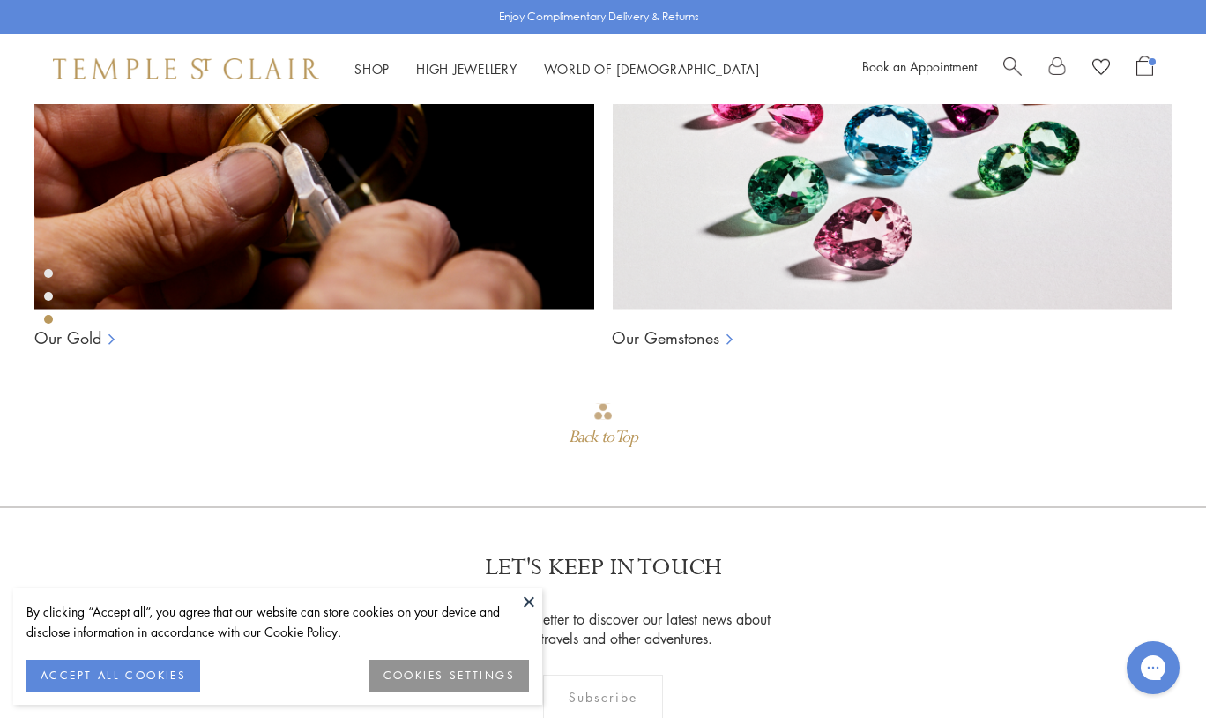
scroll to position [1421, 0]
